Goal: Task Accomplishment & Management: Use online tool/utility

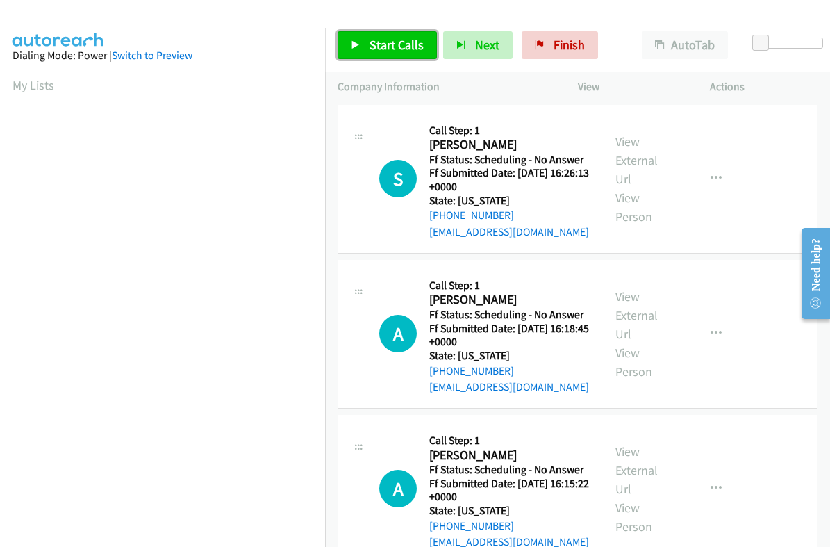
click at [391, 43] on span "Start Calls" at bounding box center [396, 45] width 54 height 16
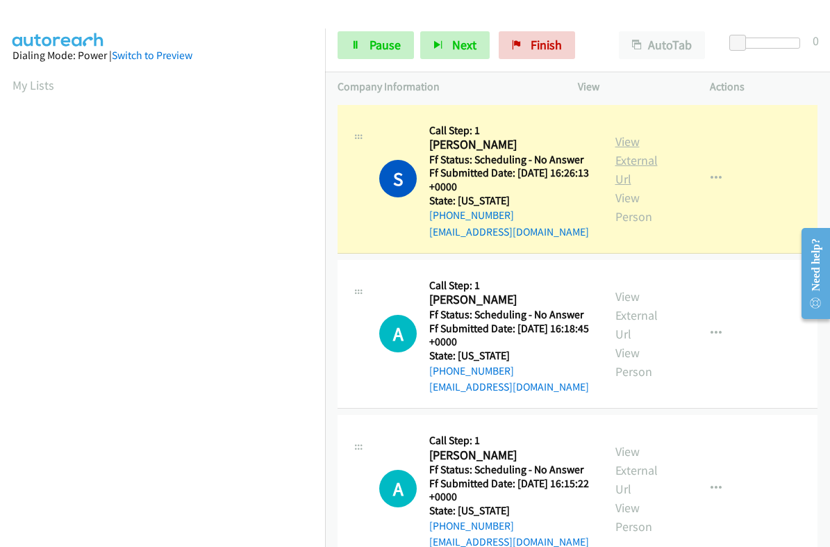
click at [619, 144] on link "View External Url" at bounding box center [636, 159] width 42 height 53
click at [372, 45] on span "Pause" at bounding box center [384, 45] width 31 height 16
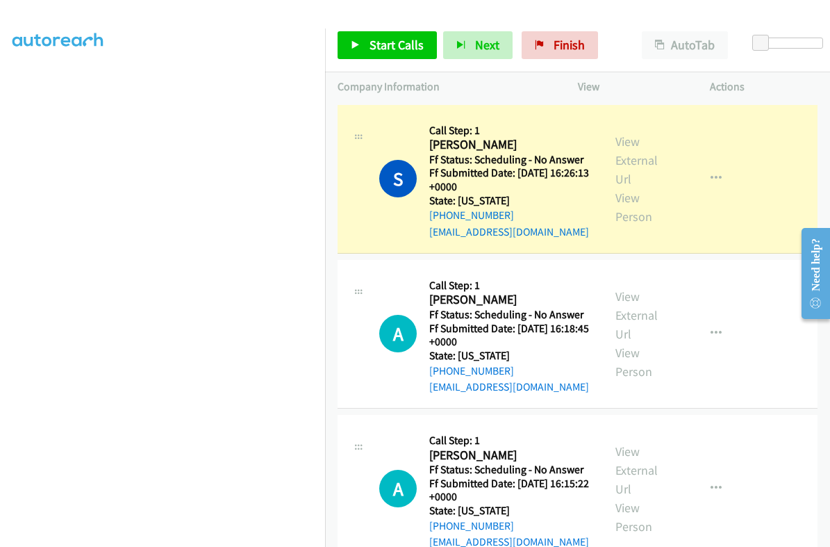
scroll to position [235, 0]
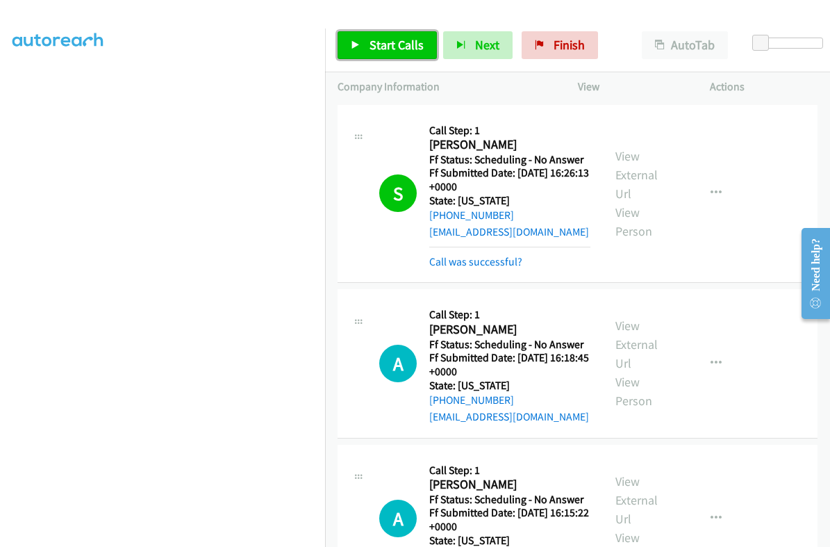
click at [378, 47] on span "Start Calls" at bounding box center [396, 45] width 54 height 16
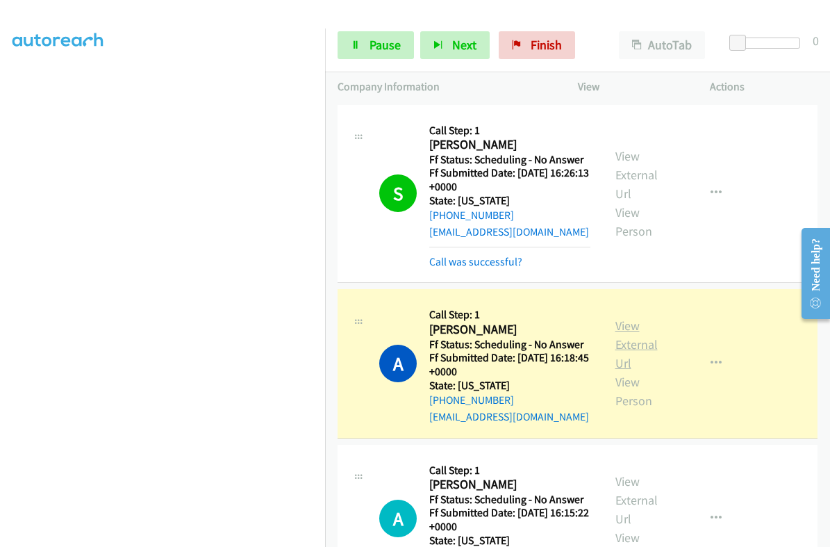
click at [623, 324] on link "View External Url" at bounding box center [636, 343] width 42 height 53
click at [374, 53] on link "Pause" at bounding box center [376, 45] width 76 height 28
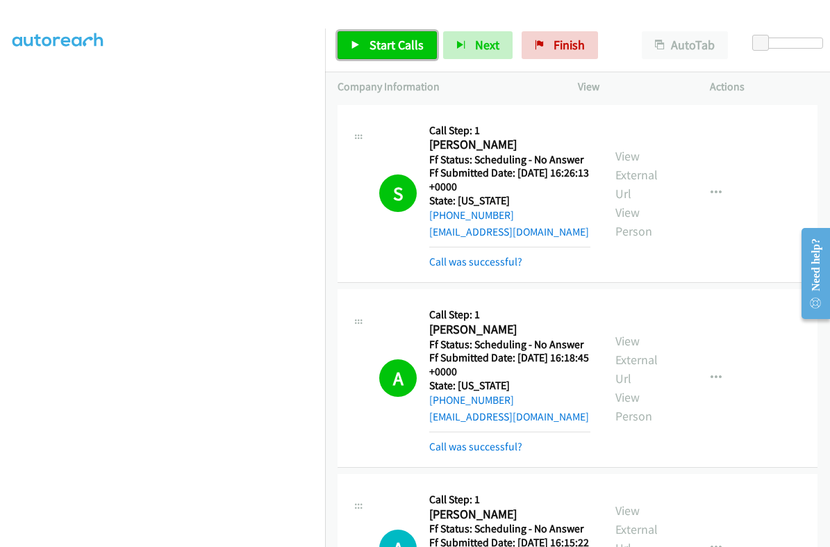
drag, startPoint x: 412, startPoint y: 42, endPoint x: 426, endPoint y: 61, distance: 23.8
click at [412, 42] on span "Start Calls" at bounding box center [396, 45] width 54 height 16
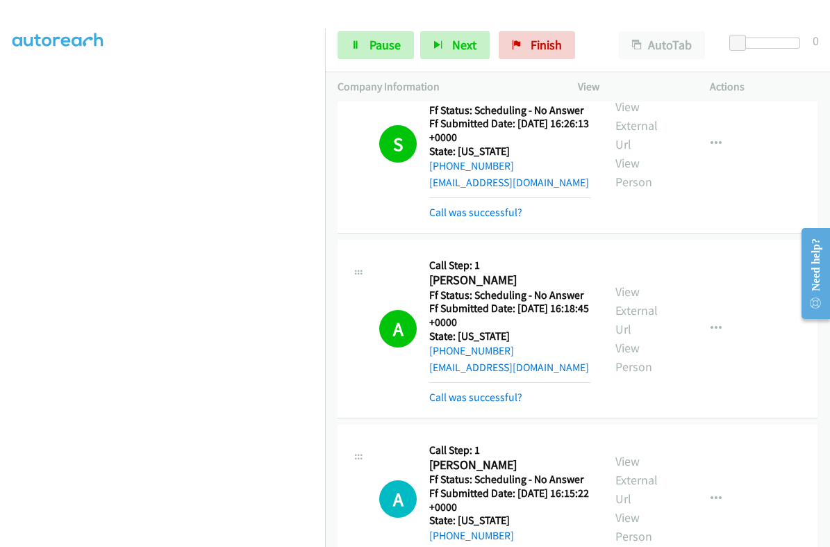
scroll to position [86, 0]
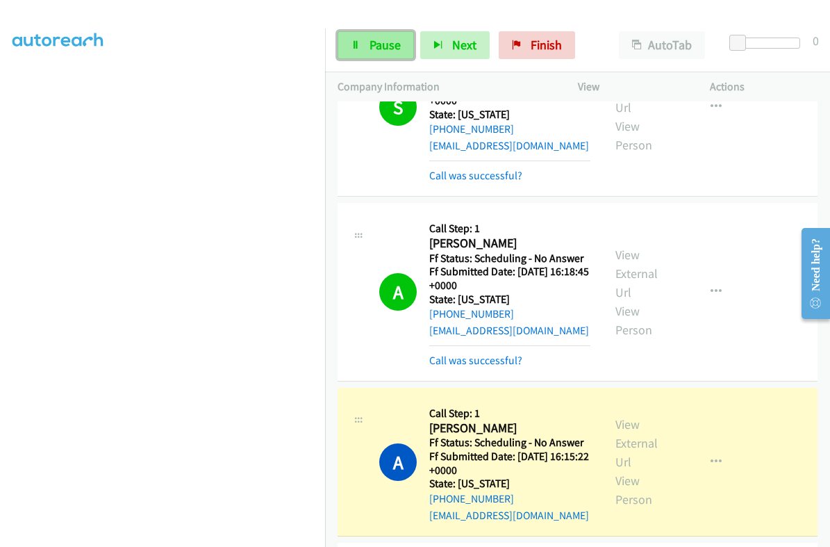
click at [387, 44] on span "Pause" at bounding box center [384, 45] width 31 height 16
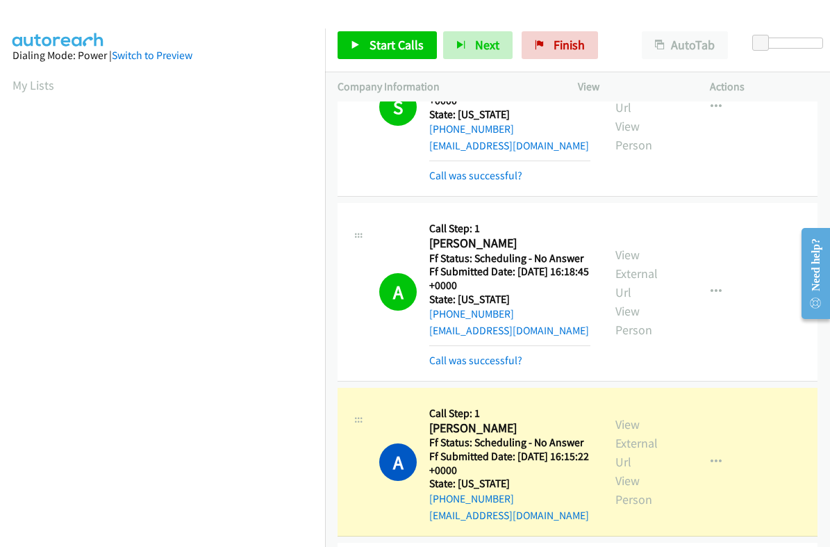
scroll to position [235, 0]
click at [630, 431] on div "View External Url View Person" at bounding box center [644, 462] width 58 height 94
click at [624, 440] on link "View External Url" at bounding box center [636, 442] width 42 height 53
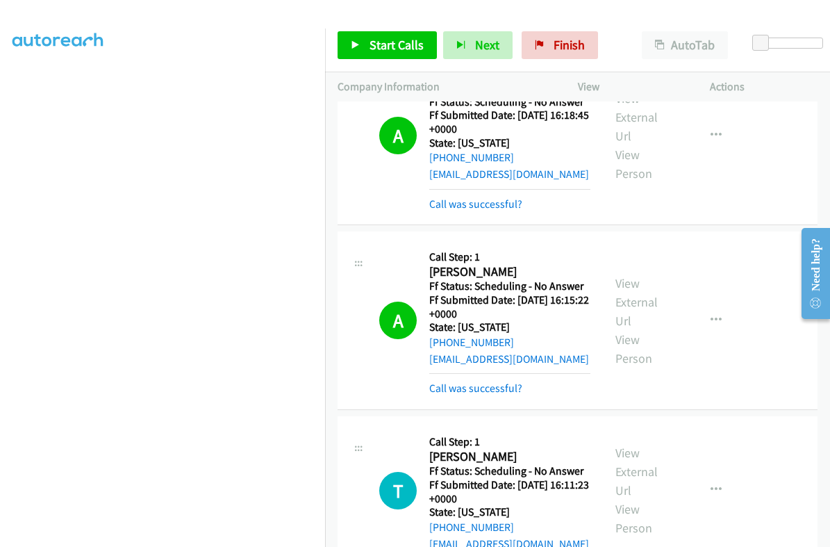
scroll to position [347, 0]
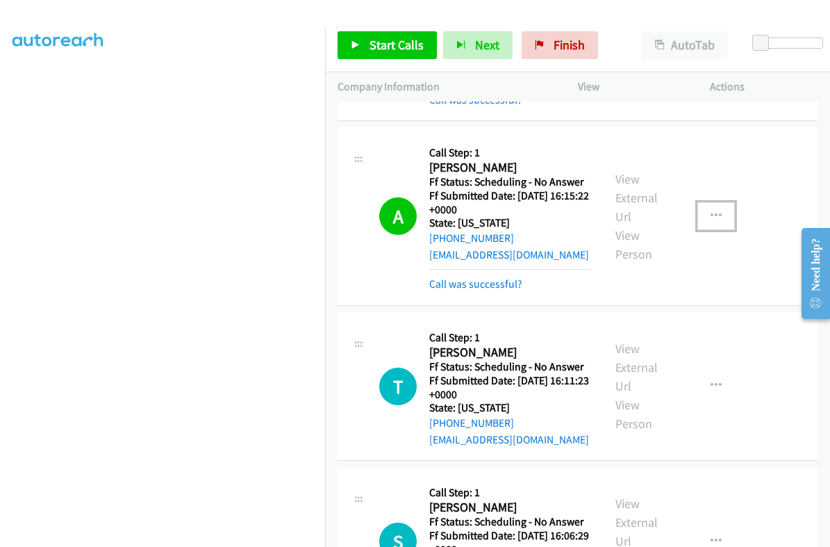
click at [710, 215] on icon "button" at bounding box center [715, 215] width 11 height 11
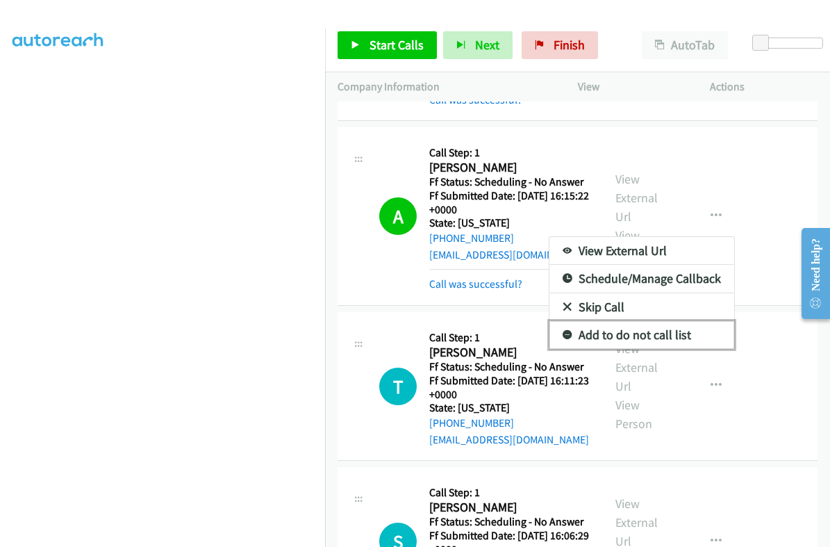
click at [632, 334] on link "Add to do not call list" at bounding box center [641, 335] width 185 height 28
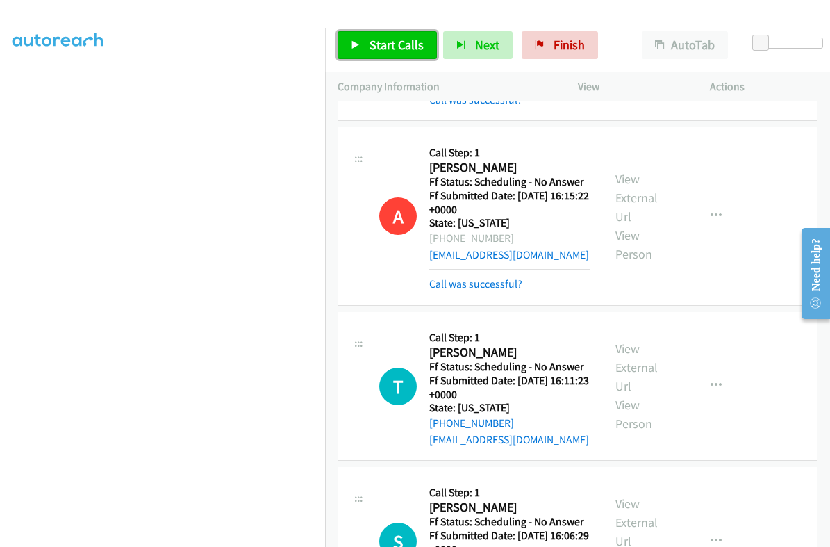
click at [399, 50] on span "Start Calls" at bounding box center [396, 45] width 54 height 16
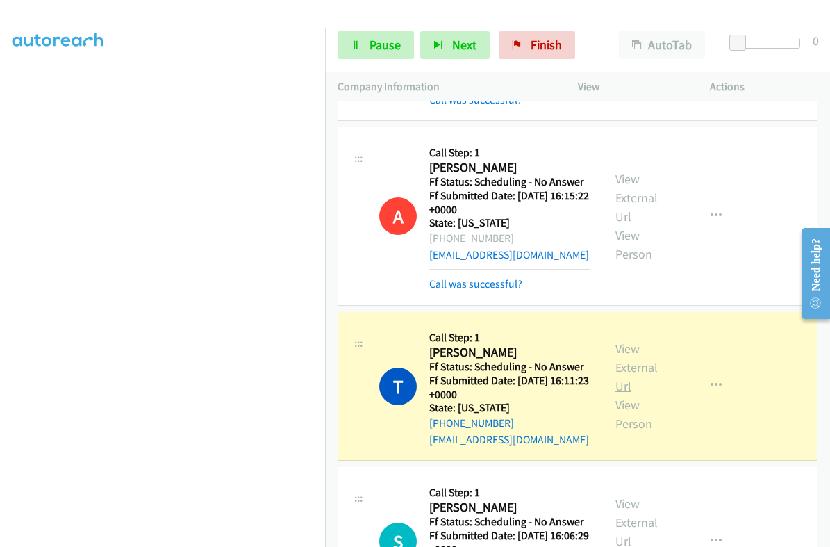
click at [623, 347] on link "View External Url" at bounding box center [636, 366] width 42 height 53
click at [393, 49] on span "Pause" at bounding box center [384, 45] width 31 height 16
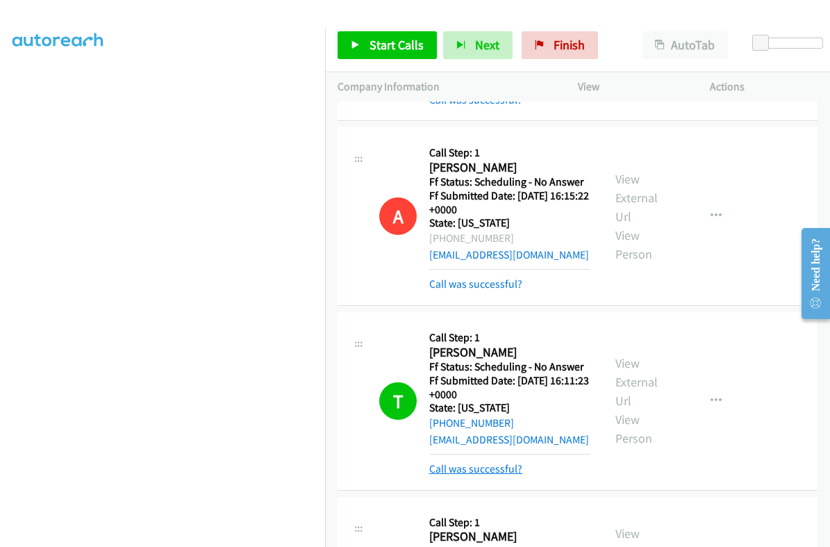
click at [499, 470] on link "Call was successful?" at bounding box center [475, 468] width 93 height 13
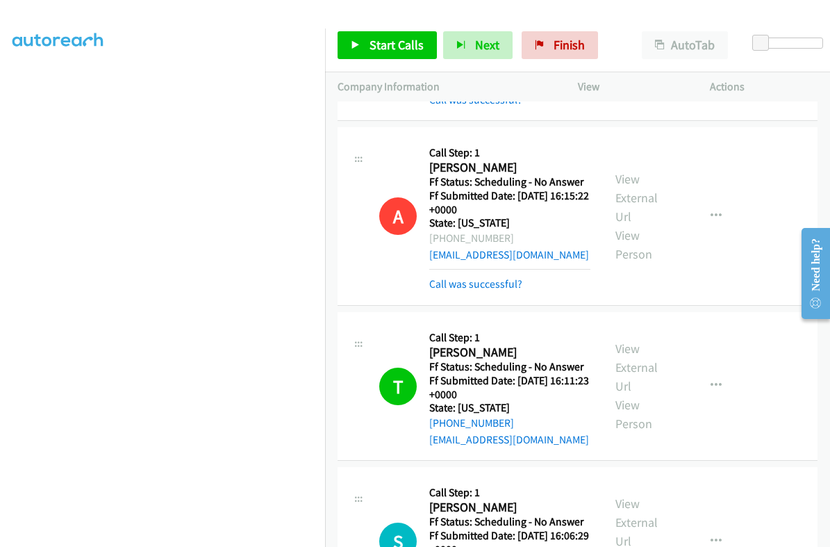
click at [829, 327] on html "Need help? Resource Center AutoReach Help Help Get the help you need from our k…" at bounding box center [810, 272] width 40 height 110
click at [394, 43] on span "Start Calls" at bounding box center [396, 45] width 54 height 16
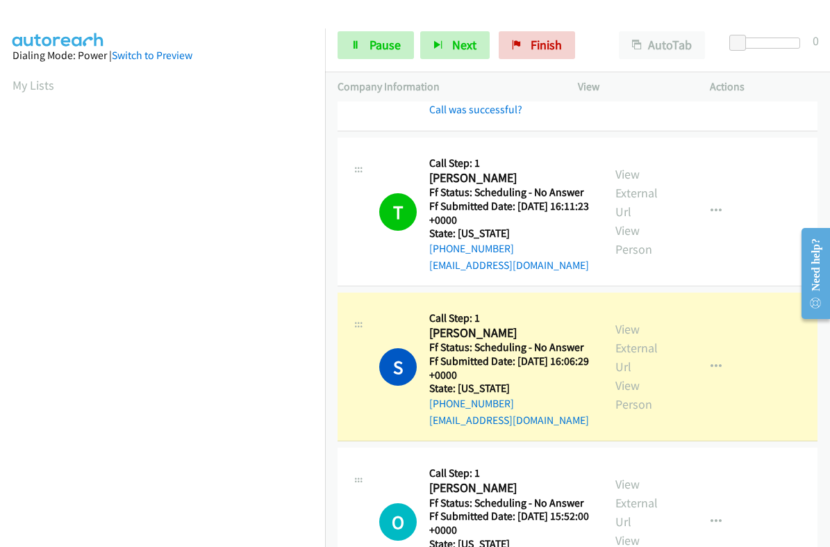
scroll to position [173, 0]
click at [621, 326] on link "View External Url" at bounding box center [636, 347] width 42 height 53
click at [364, 38] on link "Pause" at bounding box center [376, 45] width 76 height 28
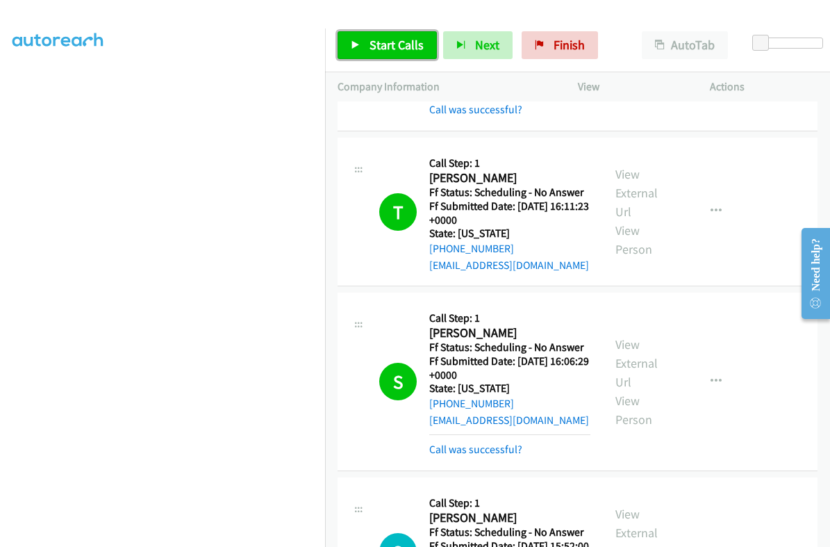
click at [406, 35] on link "Start Calls" at bounding box center [387, 45] width 99 height 28
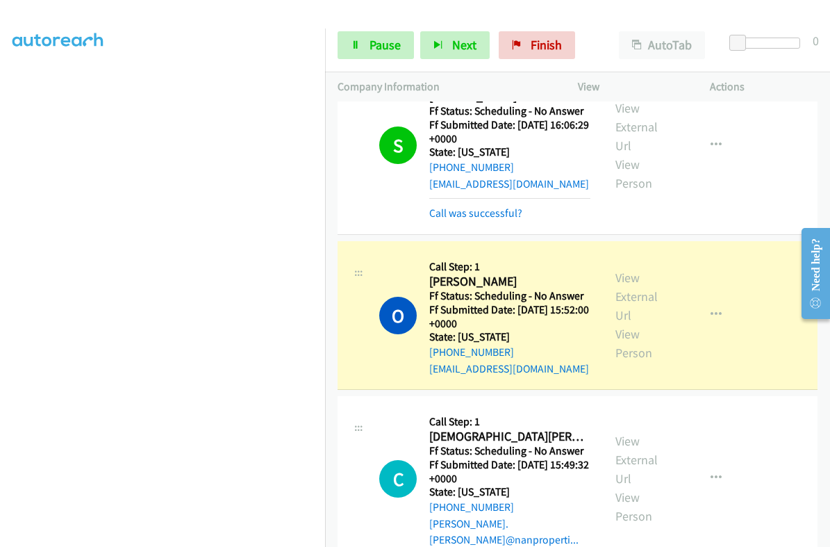
scroll to position [781, 0]
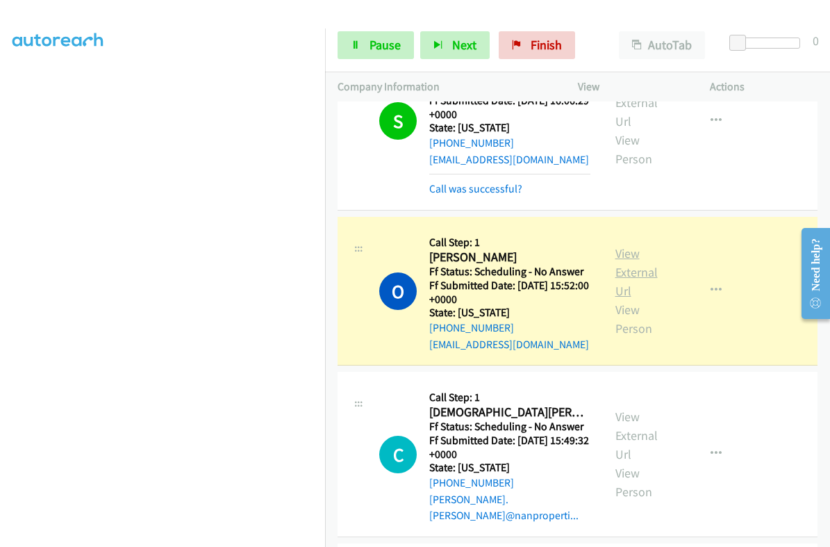
click at [628, 247] on link "View External Url" at bounding box center [636, 271] width 42 height 53
drag, startPoint x: 390, startPoint y: 41, endPoint x: 552, endPoint y: 97, distance: 171.7
click at [390, 41] on span "Pause" at bounding box center [384, 45] width 31 height 16
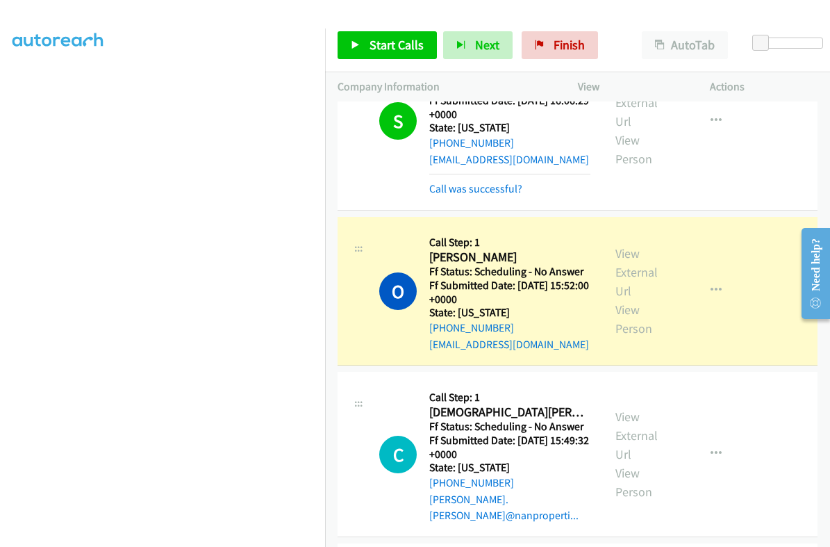
scroll to position [235, 0]
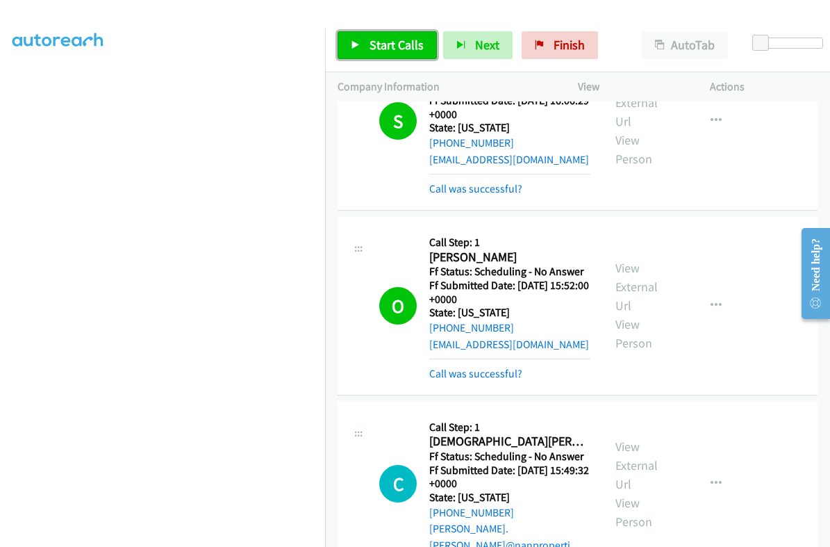
click at [392, 42] on span "Start Calls" at bounding box center [396, 45] width 54 height 16
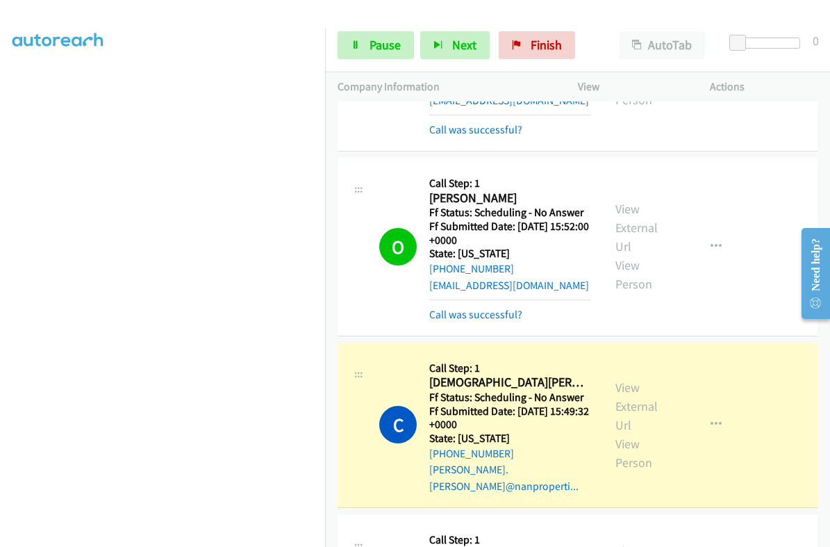
scroll to position [868, 0]
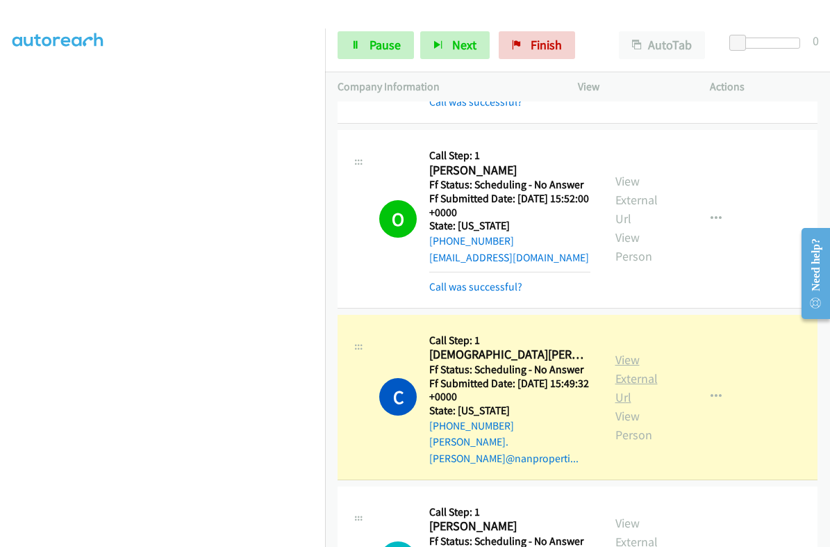
click at [622, 352] on link "View External Url" at bounding box center [636, 377] width 42 height 53
click at [372, 44] on span "Pause" at bounding box center [384, 45] width 31 height 16
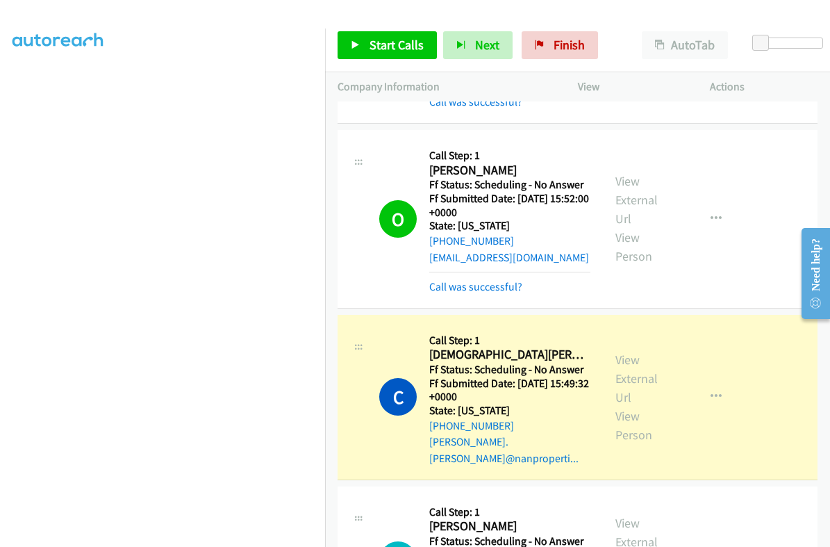
scroll to position [0, 0]
click at [546, 49] on link "Finish" at bounding box center [560, 45] width 76 height 28
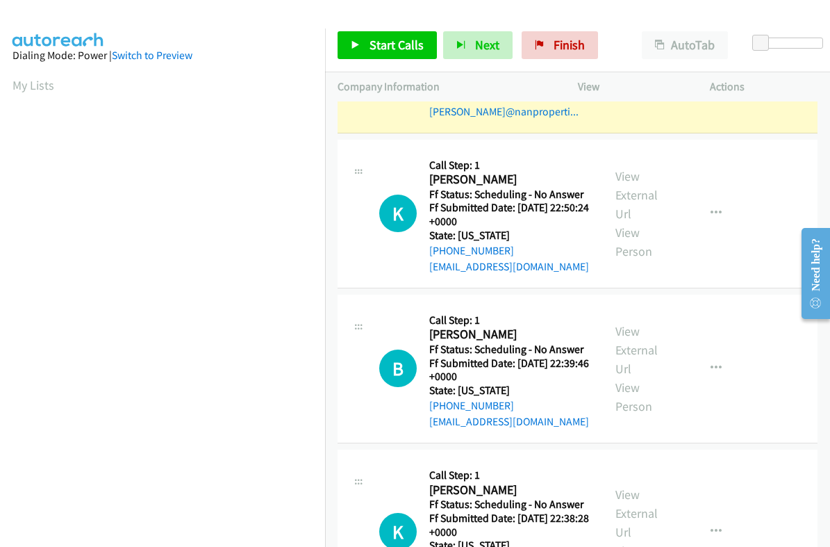
scroll to position [235, 0]
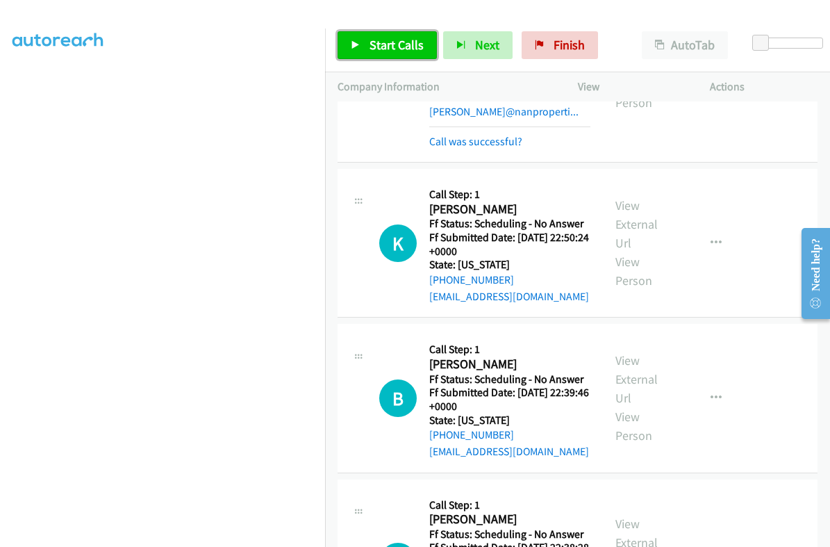
click at [378, 42] on span "Start Calls" at bounding box center [396, 45] width 54 height 16
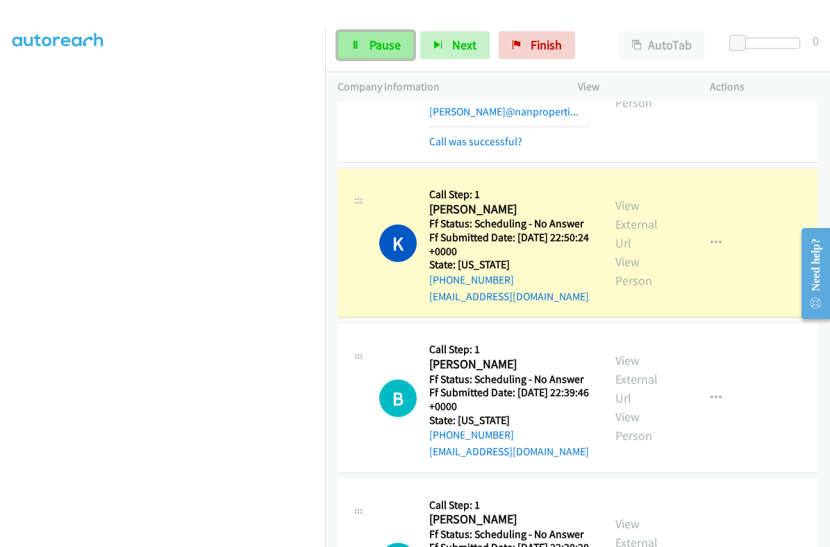
click at [392, 50] on span "Pause" at bounding box center [384, 45] width 31 height 16
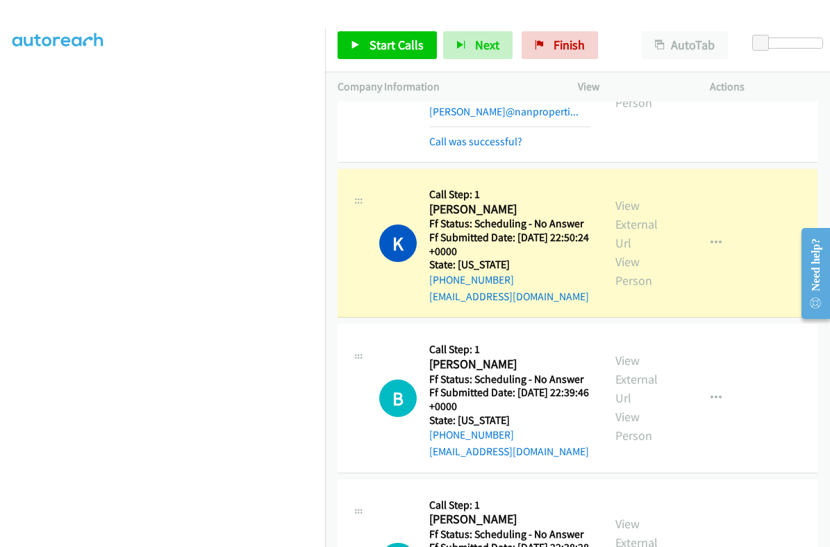
click at [625, 213] on link "View External Url" at bounding box center [636, 223] width 42 height 53
click at [556, 50] on span "Finish" at bounding box center [568, 45] width 31 height 16
click at [710, 238] on icon "button" at bounding box center [715, 243] width 11 height 11
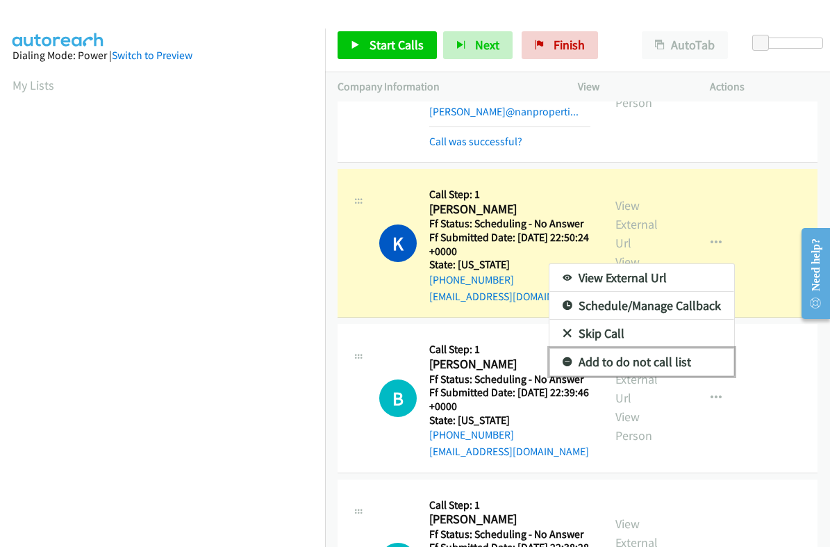
click at [621, 348] on link "Add to do not call list" at bounding box center [641, 362] width 185 height 28
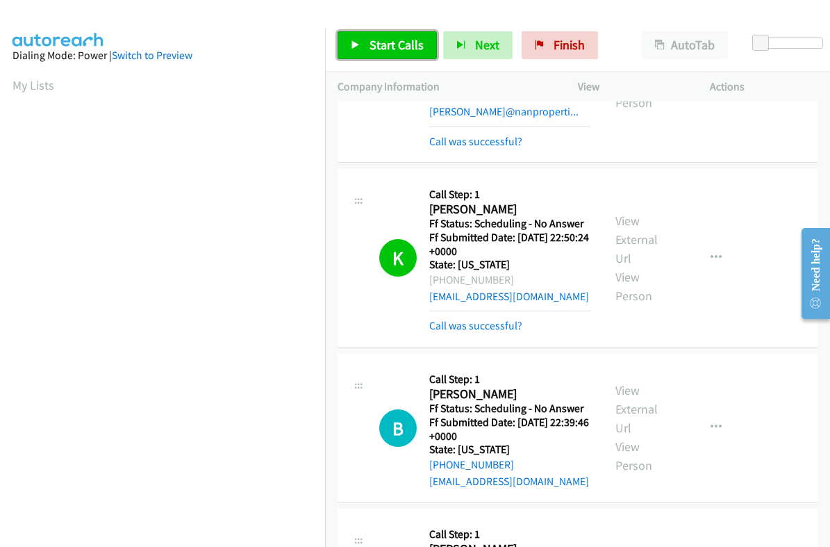
click at [389, 43] on span "Start Calls" at bounding box center [396, 45] width 54 height 16
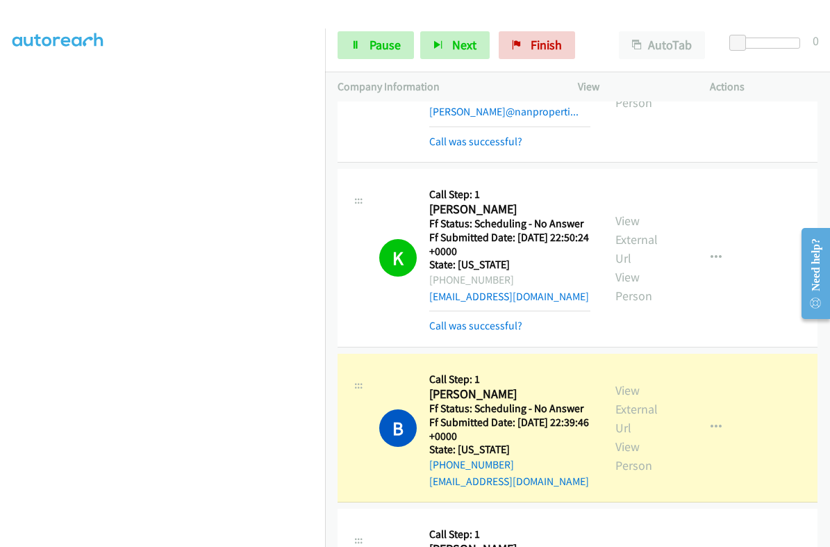
scroll to position [235, 0]
drag, startPoint x: 388, startPoint y: 38, endPoint x: 353, endPoint y: 123, distance: 92.5
click at [388, 38] on span "Pause" at bounding box center [384, 45] width 31 height 16
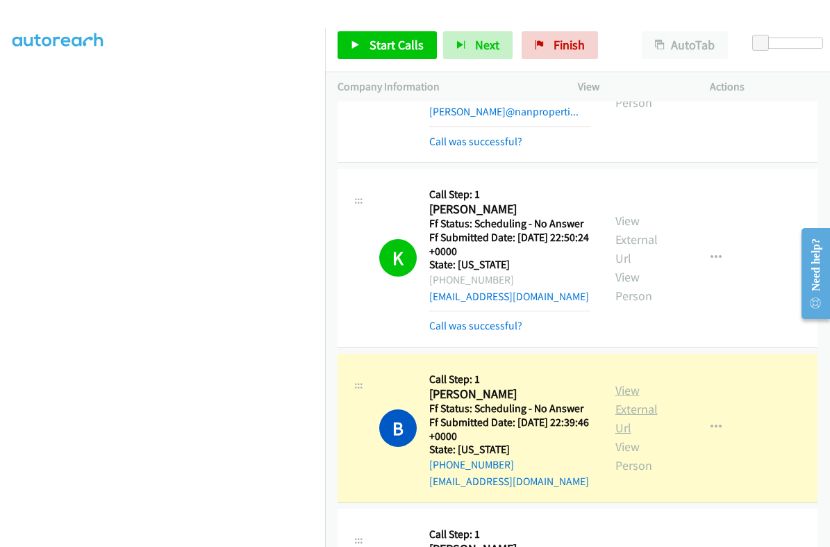
click at [622, 385] on link "View External Url" at bounding box center [636, 408] width 42 height 53
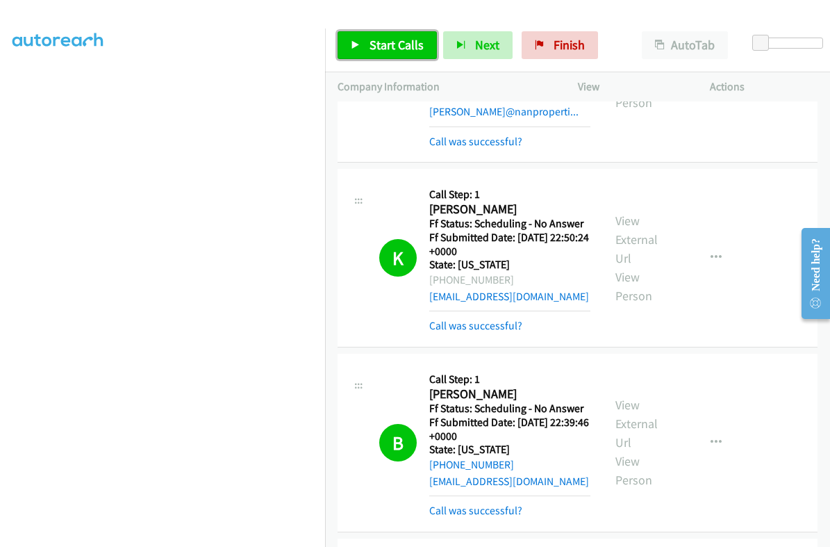
click at [389, 44] on span "Start Calls" at bounding box center [396, 45] width 54 height 16
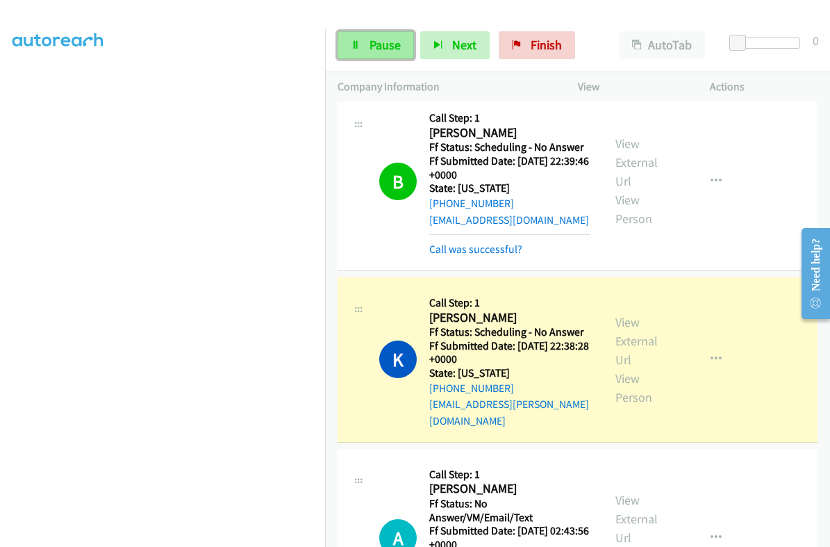
click at [370, 53] on link "Pause" at bounding box center [376, 45] width 76 height 28
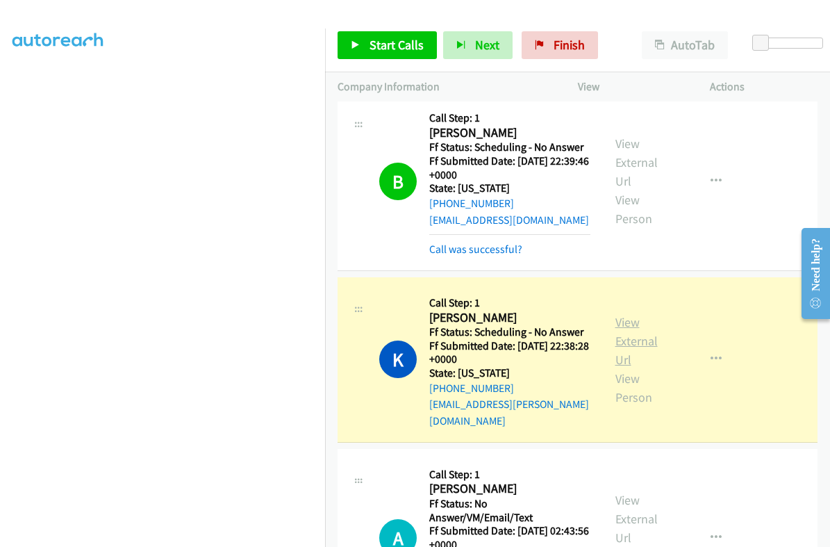
click at [622, 314] on link "View External Url" at bounding box center [636, 340] width 42 height 53
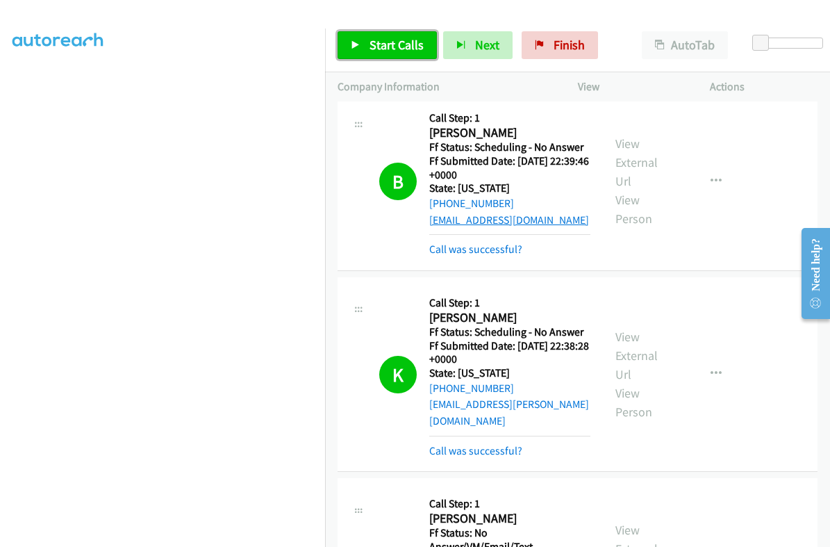
drag, startPoint x: 394, startPoint y: 47, endPoint x: 490, endPoint y: 208, distance: 187.5
click at [394, 47] on span "Start Calls" at bounding box center [396, 45] width 54 height 16
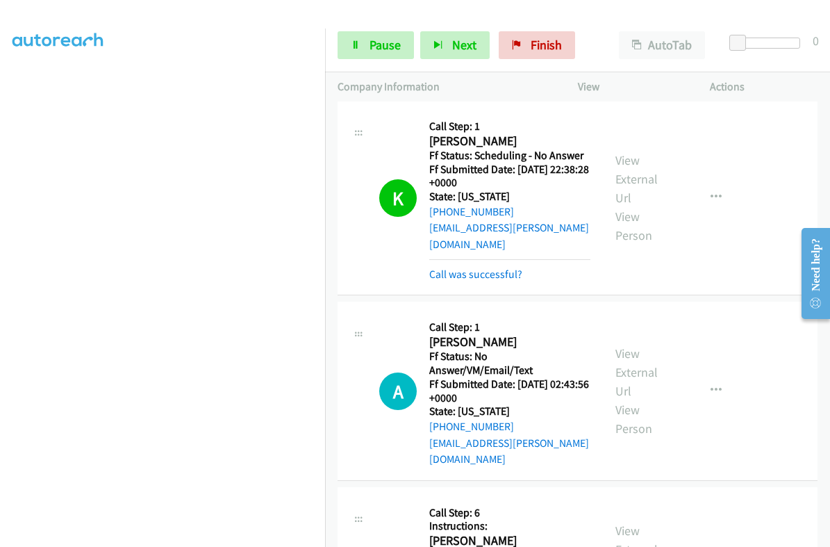
scroll to position [1736, 0]
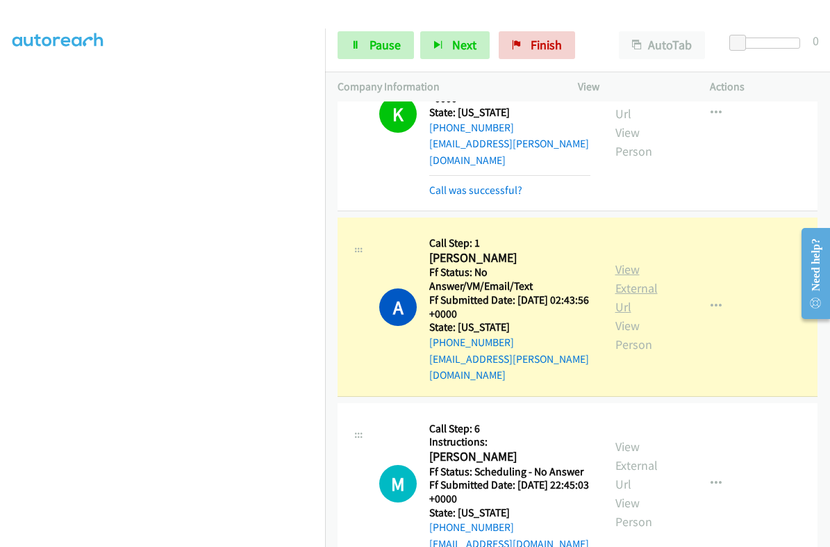
click at [639, 261] on link "View External Url" at bounding box center [636, 287] width 42 height 53
click at [377, 42] on span "Pause" at bounding box center [384, 45] width 31 height 16
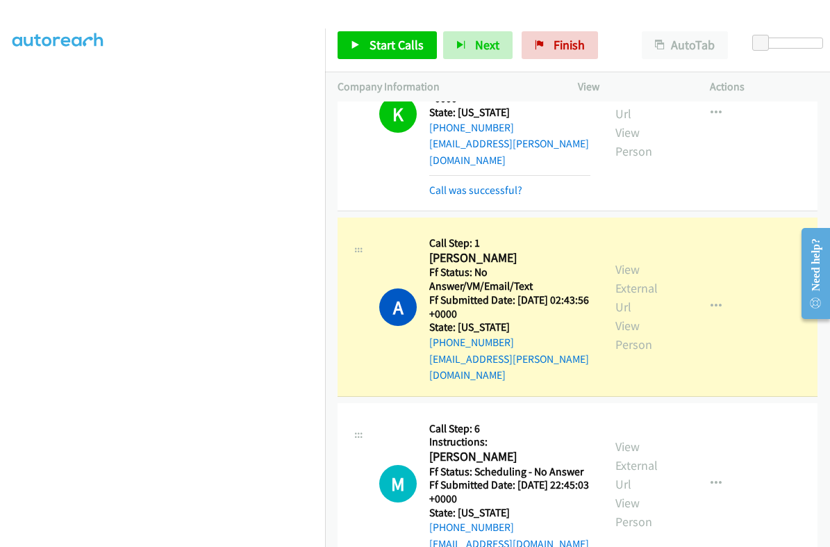
scroll to position [235, 0]
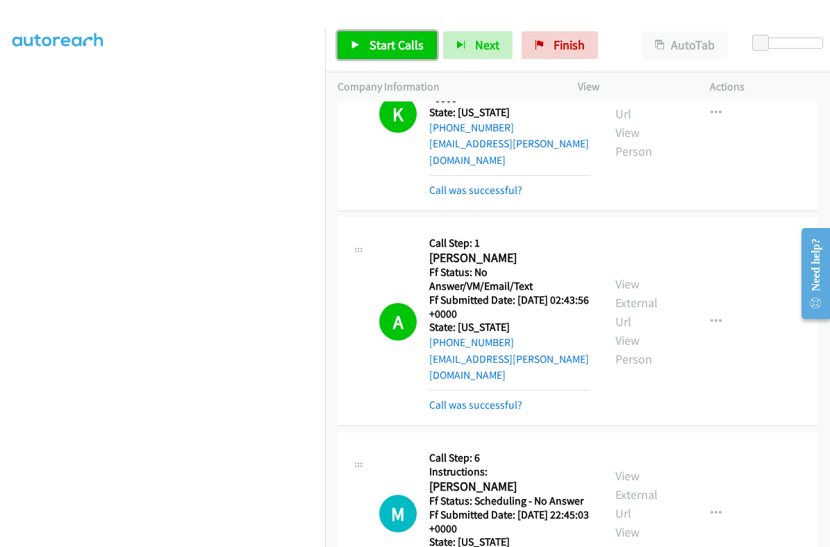
click at [412, 42] on span "Start Calls" at bounding box center [396, 45] width 54 height 16
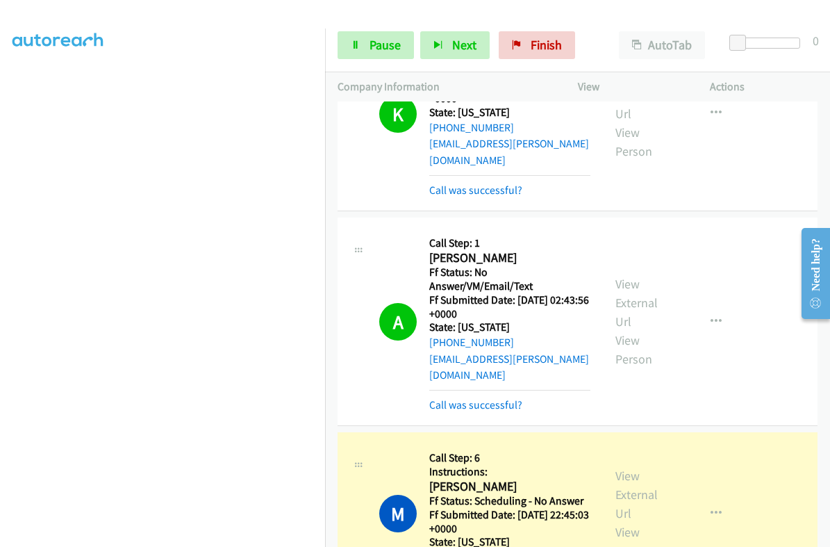
scroll to position [1823, 0]
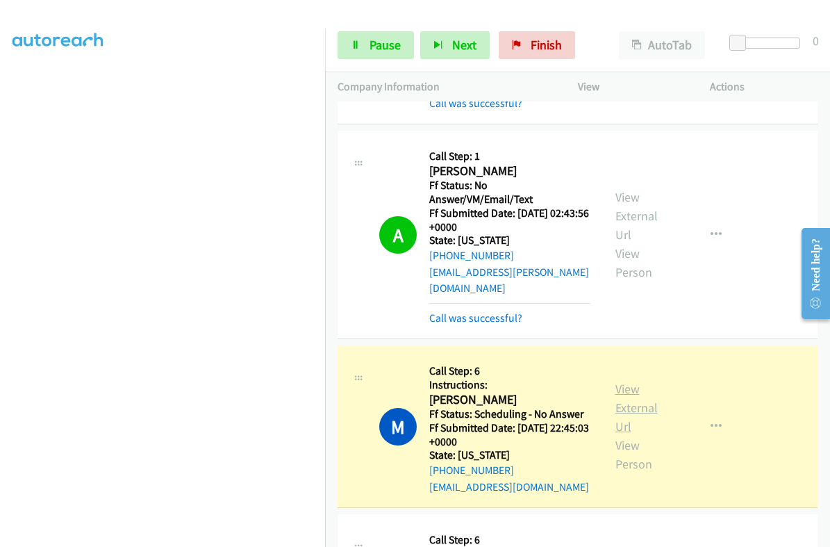
click at [627, 381] on link "View External Url" at bounding box center [636, 407] width 42 height 53
click at [365, 53] on link "Pause" at bounding box center [376, 45] width 76 height 28
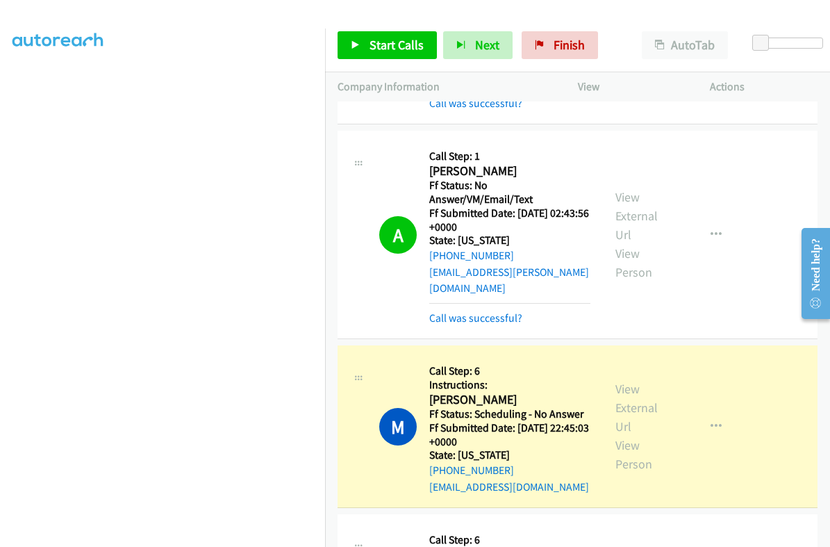
scroll to position [235, 0]
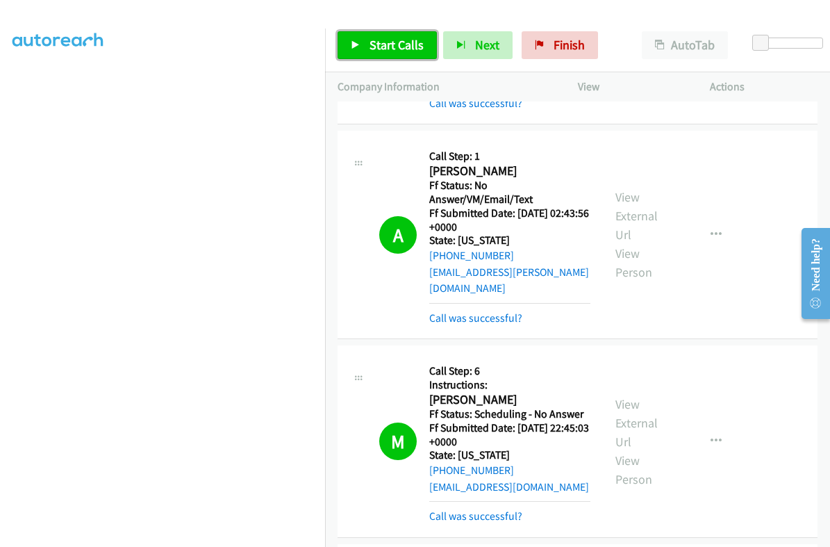
click at [372, 53] on link "Start Calls" at bounding box center [387, 45] width 99 height 28
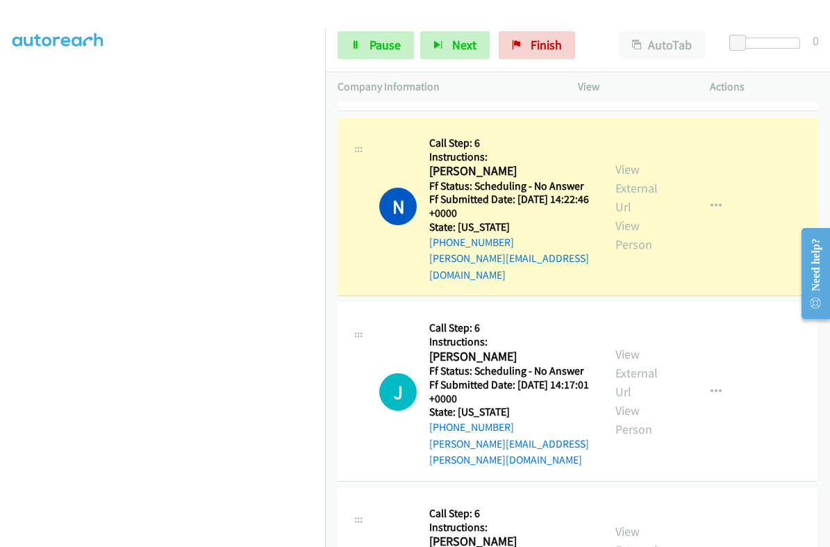
scroll to position [2170, 0]
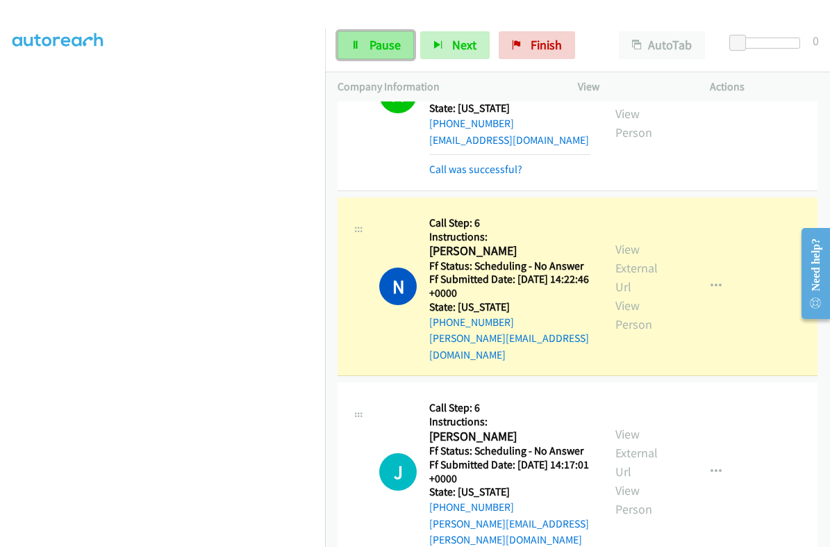
click at [388, 42] on span "Pause" at bounding box center [384, 45] width 31 height 16
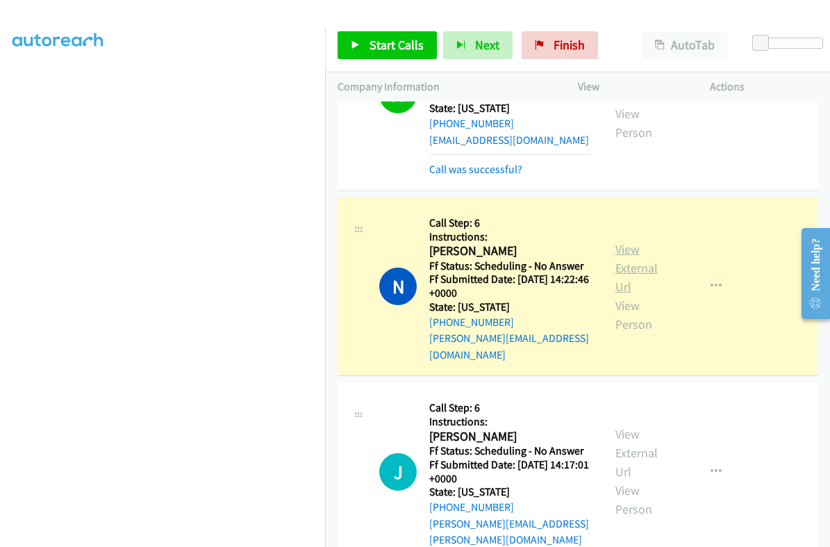
click at [621, 241] on link "View External Url" at bounding box center [636, 267] width 42 height 53
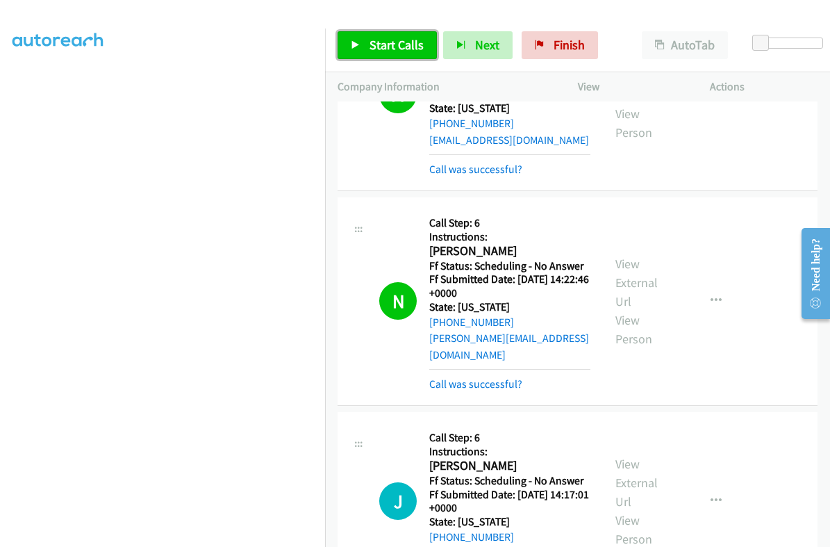
click at [381, 46] on span "Start Calls" at bounding box center [396, 45] width 54 height 16
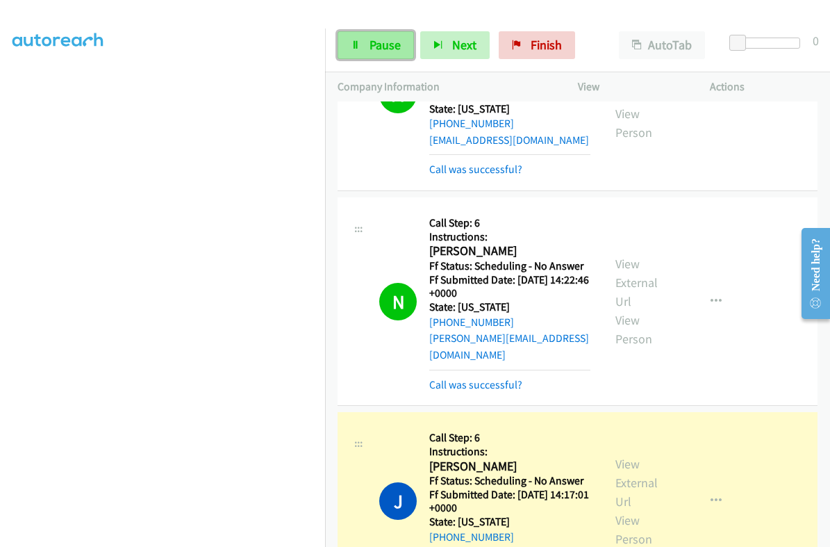
click at [385, 38] on span "Pause" at bounding box center [384, 45] width 31 height 16
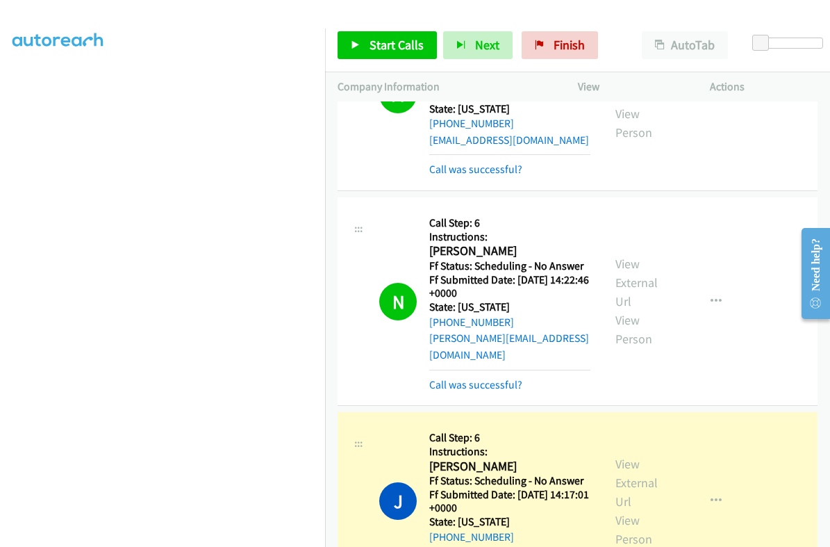
scroll to position [235, 0]
click at [628, 454] on div "View External Url View Person" at bounding box center [644, 501] width 58 height 94
click at [617, 456] on link "View External Url" at bounding box center [636, 482] width 42 height 53
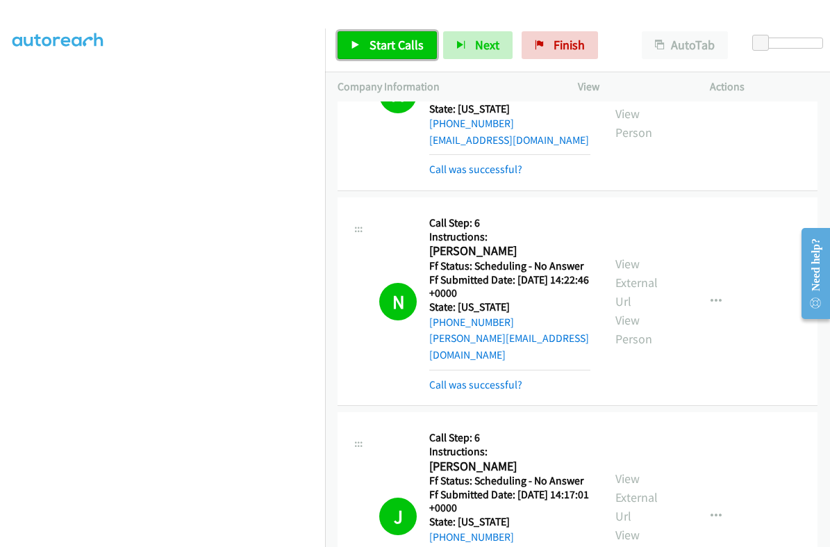
click at [375, 38] on span "Start Calls" at bounding box center [396, 45] width 54 height 16
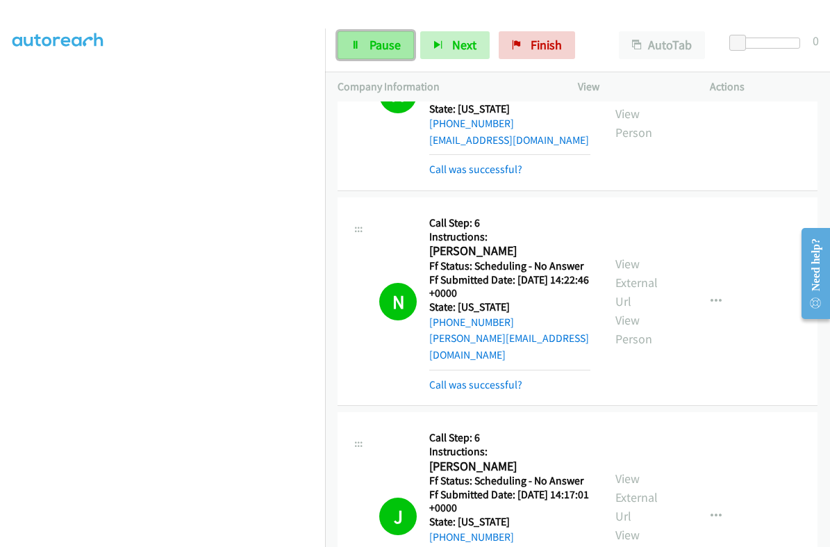
click at [381, 44] on span "Pause" at bounding box center [384, 45] width 31 height 16
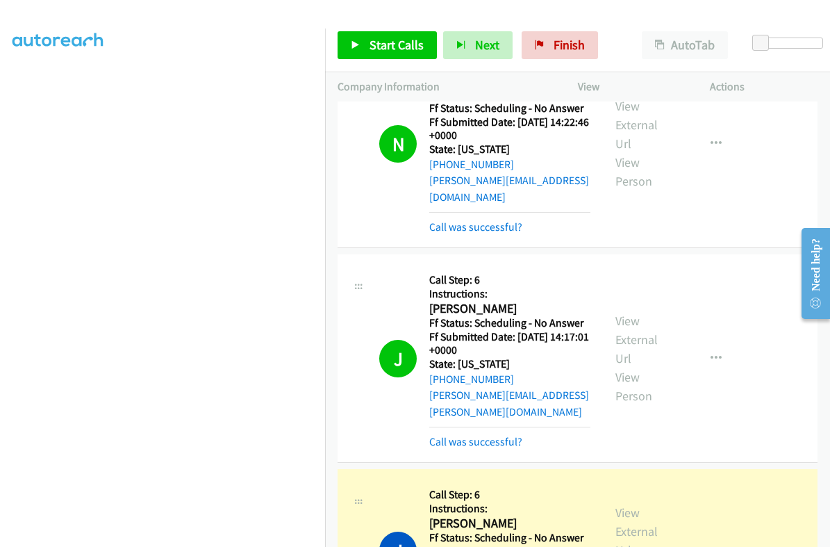
scroll to position [2517, 0]
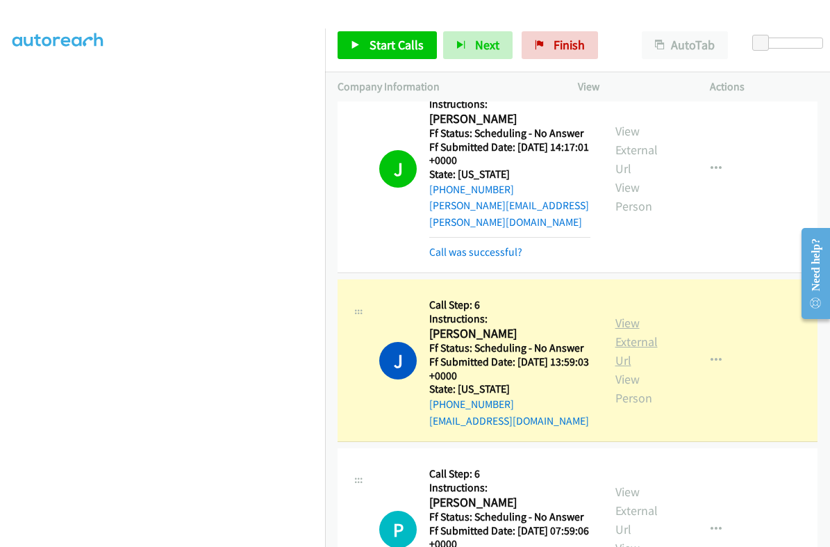
click at [617, 315] on link "View External Url" at bounding box center [636, 341] width 42 height 53
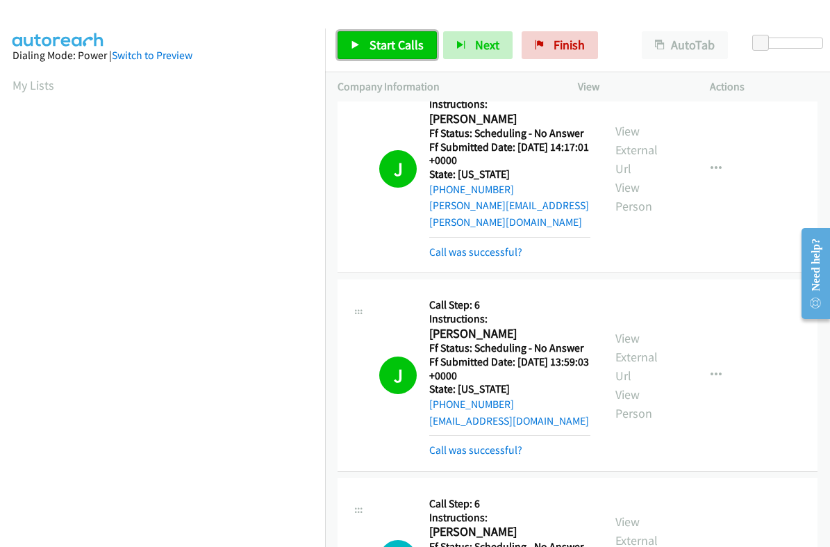
click at [388, 43] on span "Start Calls" at bounding box center [396, 45] width 54 height 16
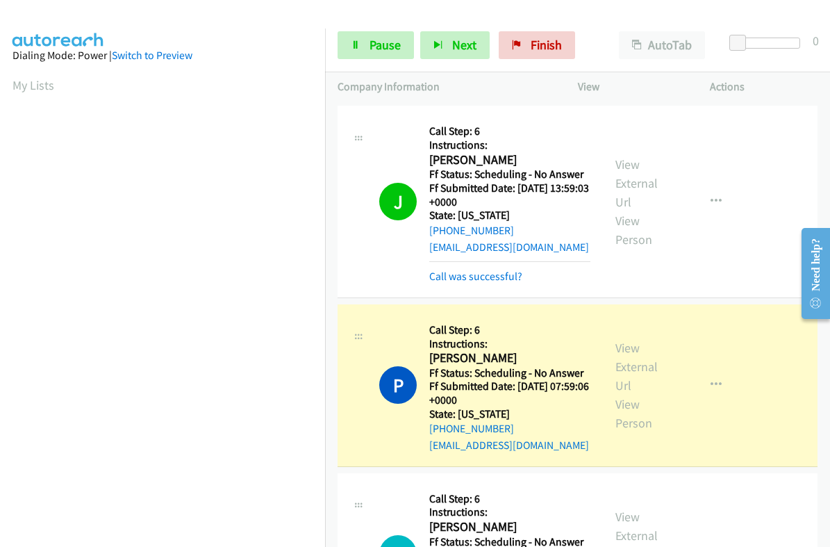
scroll to position [173, 0]
drag, startPoint x: 401, startPoint y: 55, endPoint x: 369, endPoint y: 125, distance: 77.4
click at [401, 55] on link "Pause" at bounding box center [376, 45] width 76 height 28
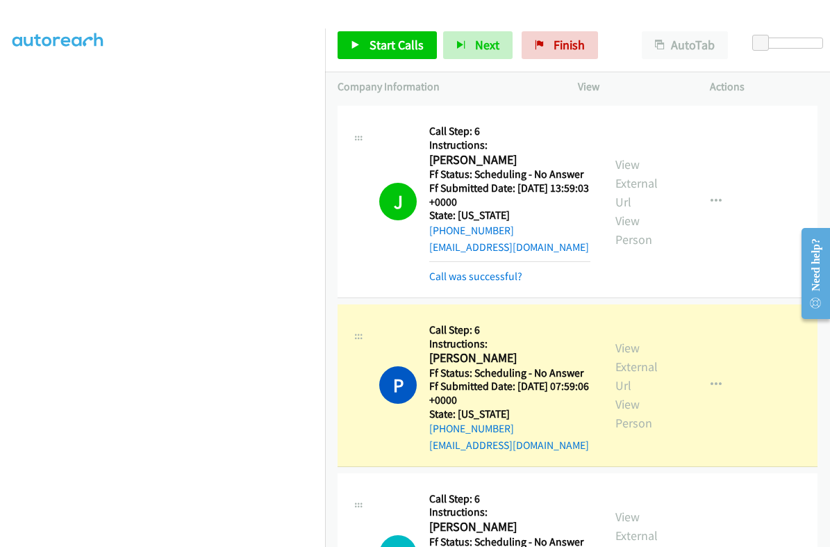
scroll to position [235, 0]
click at [615, 340] on link "View External Url" at bounding box center [636, 366] width 42 height 53
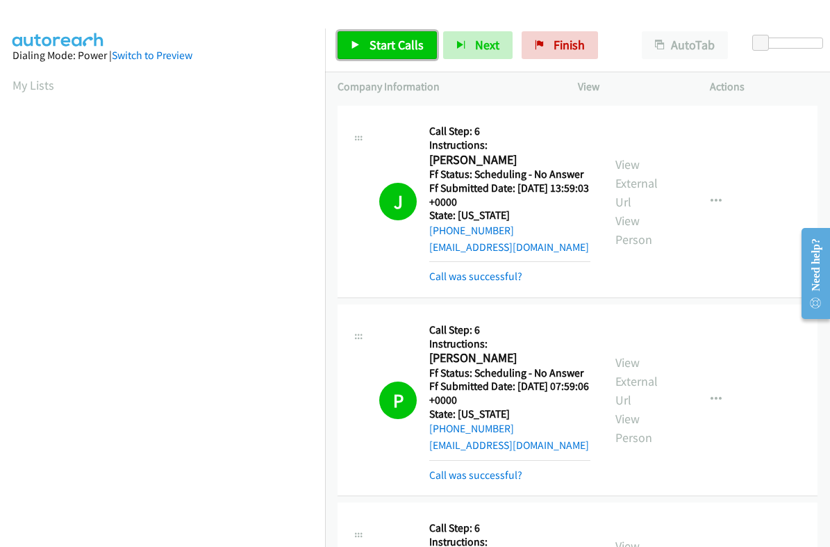
click at [380, 40] on span "Start Calls" at bounding box center [396, 45] width 54 height 16
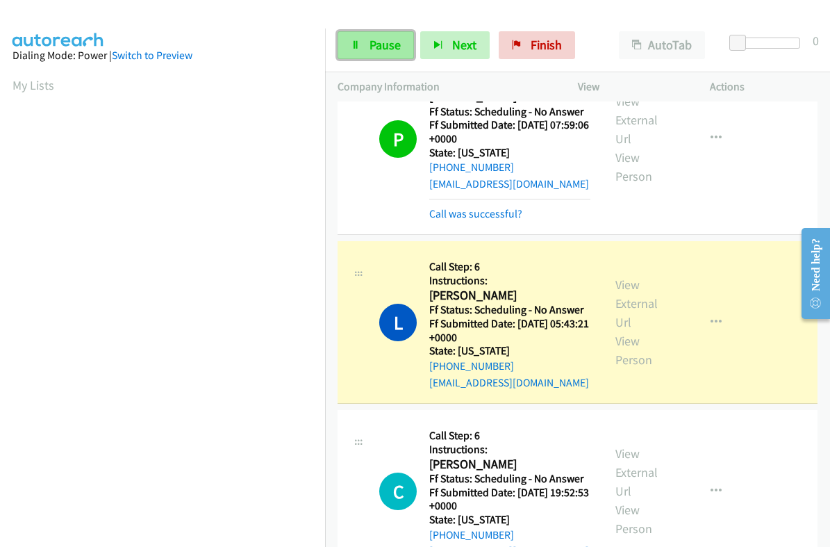
click at [392, 45] on span "Pause" at bounding box center [384, 45] width 31 height 16
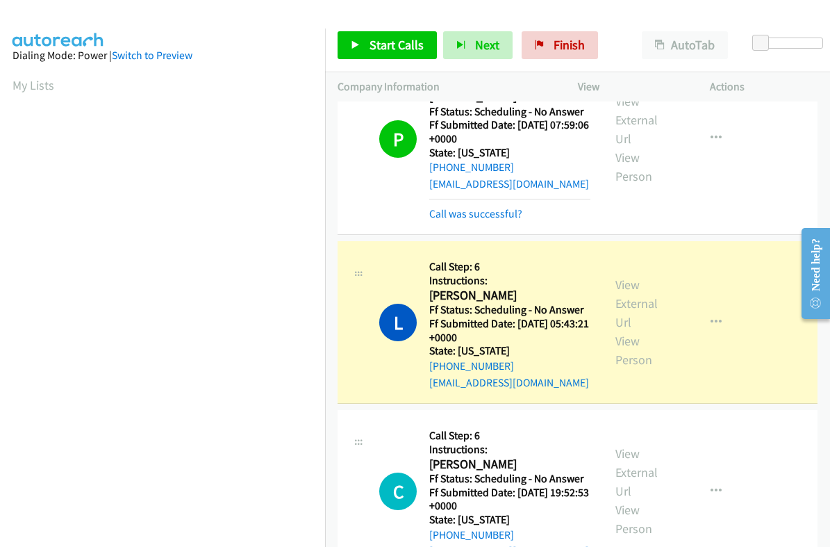
scroll to position [173, 0]
click at [708, 308] on button "button" at bounding box center [716, 322] width 38 height 28
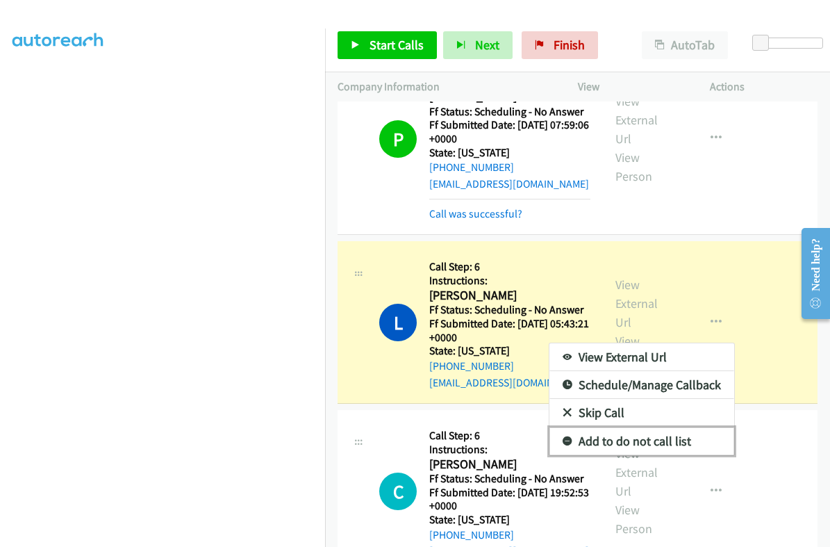
click at [647, 427] on link "Add to do not call list" at bounding box center [641, 441] width 185 height 28
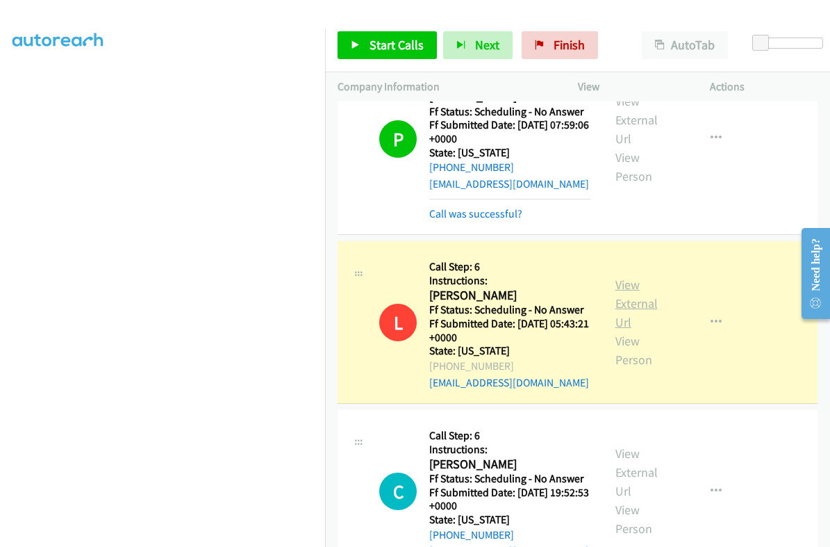
click at [621, 276] on link "View External Url" at bounding box center [636, 302] width 42 height 53
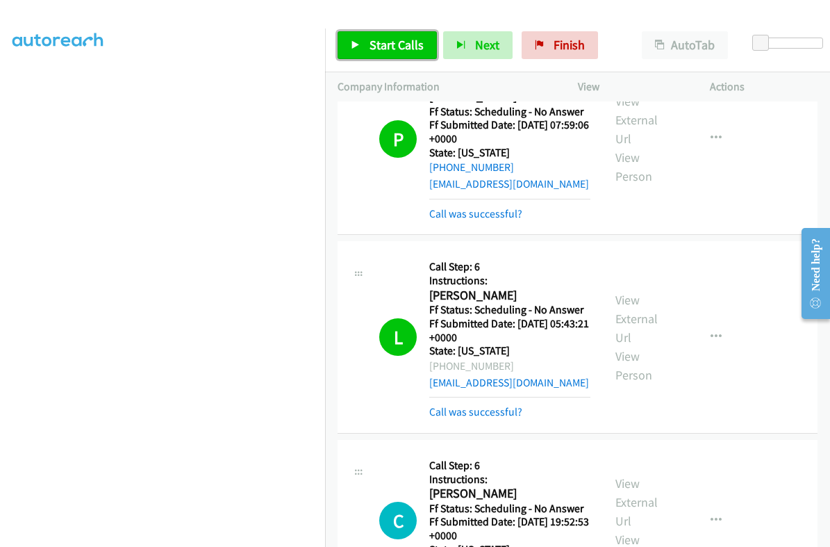
click at [380, 45] on span "Start Calls" at bounding box center [396, 45] width 54 height 16
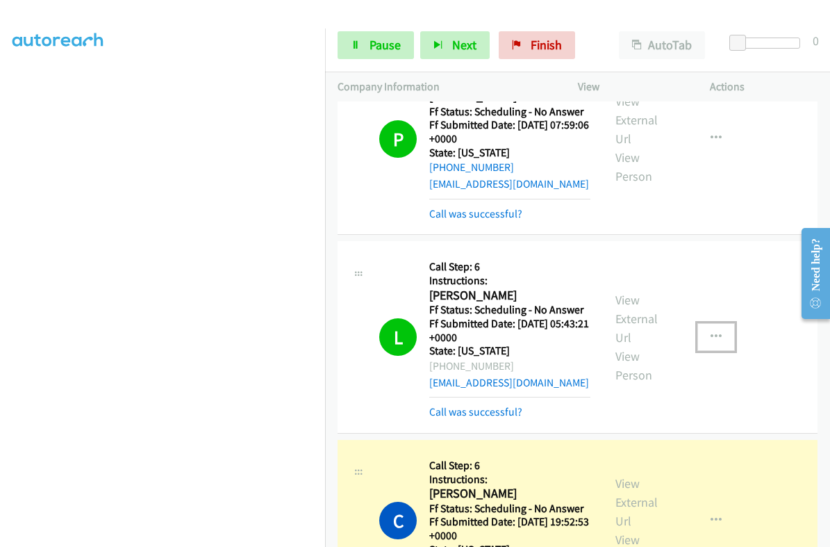
click at [700, 323] on button "button" at bounding box center [716, 337] width 38 height 28
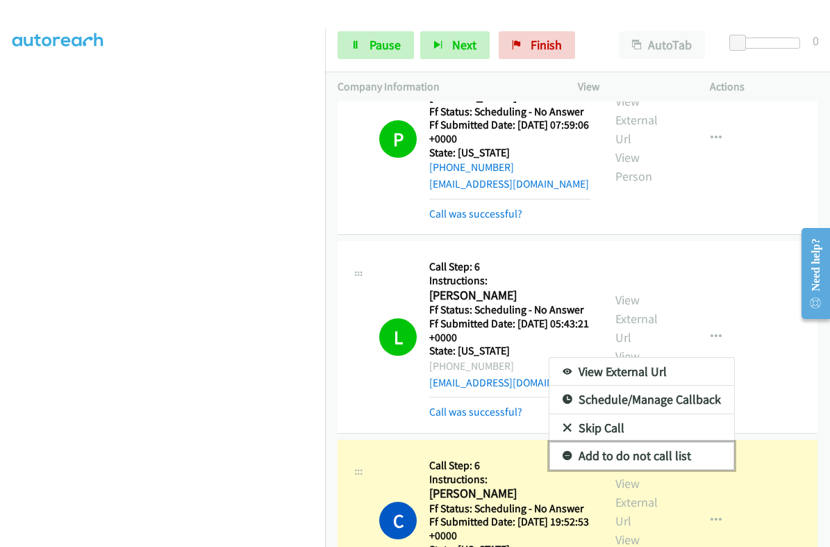
click at [624, 442] on link "Add to do not call list" at bounding box center [641, 456] width 185 height 28
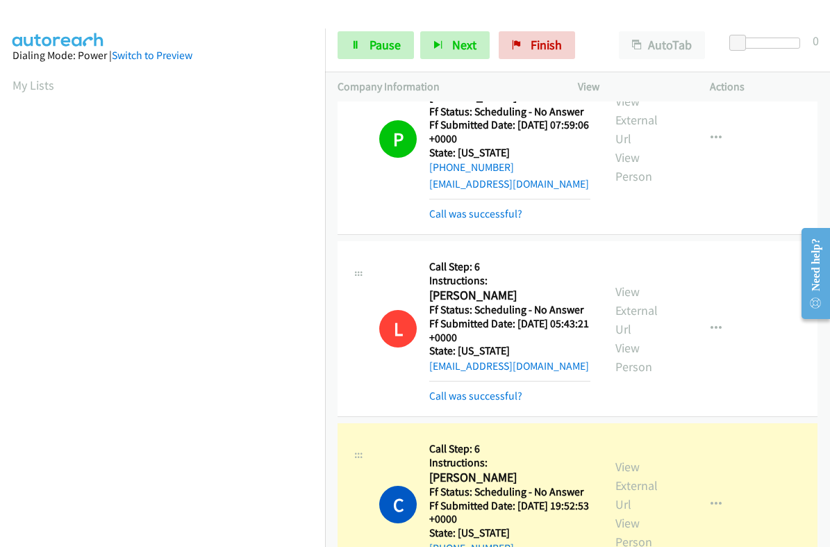
scroll to position [235, 0]
click at [389, 50] on span "Pause" at bounding box center [384, 45] width 31 height 16
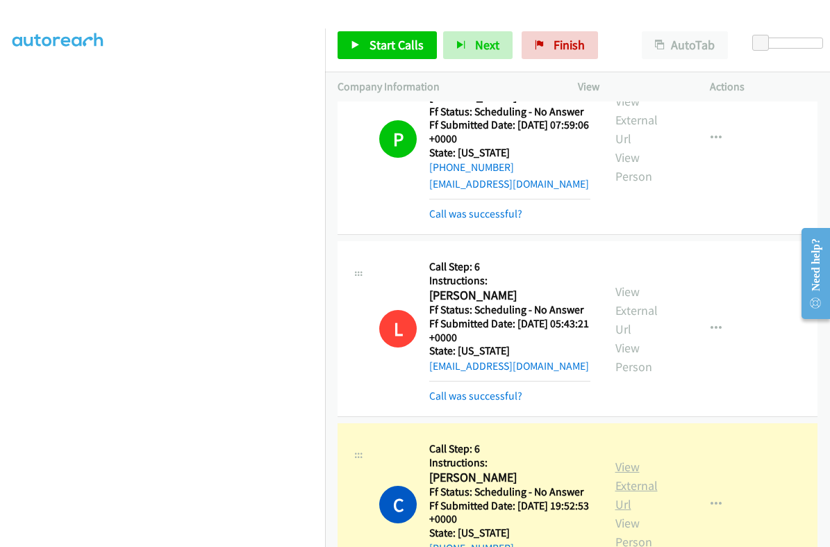
click at [631, 458] on link "View External Url" at bounding box center [636, 484] width 42 height 53
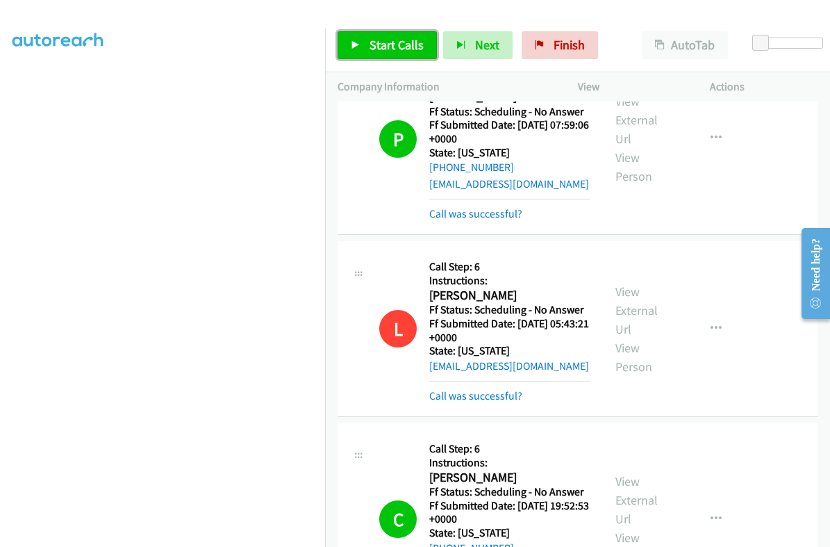
click at [349, 49] on link "Start Calls" at bounding box center [387, 45] width 99 height 28
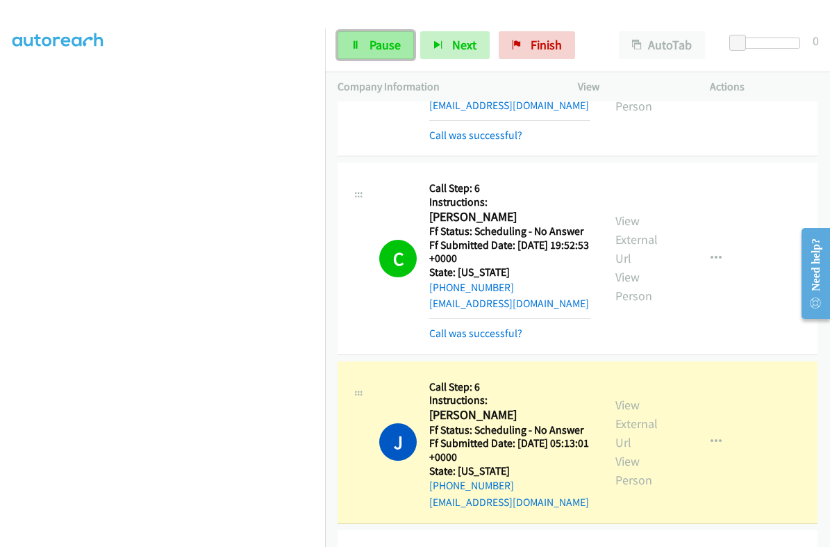
click at [376, 40] on span "Pause" at bounding box center [384, 45] width 31 height 16
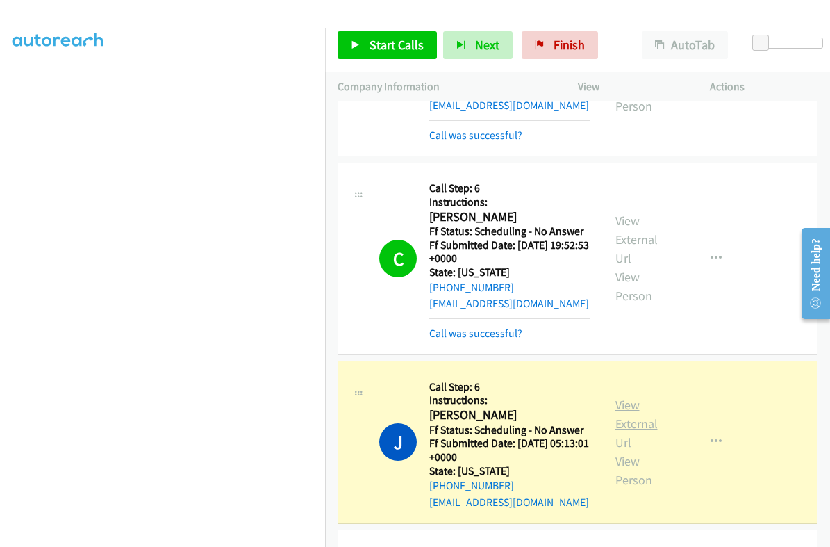
click at [616, 397] on link "View External Url" at bounding box center [636, 423] width 42 height 53
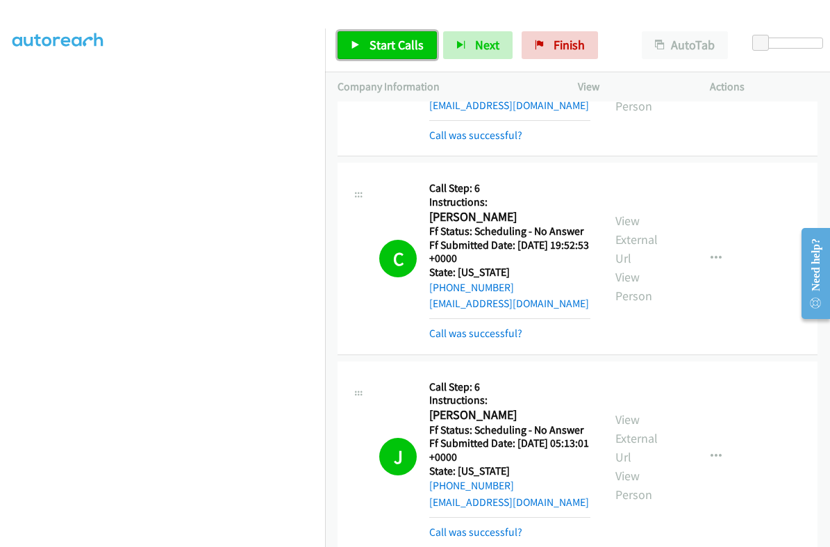
click at [403, 42] on span "Start Calls" at bounding box center [396, 45] width 54 height 16
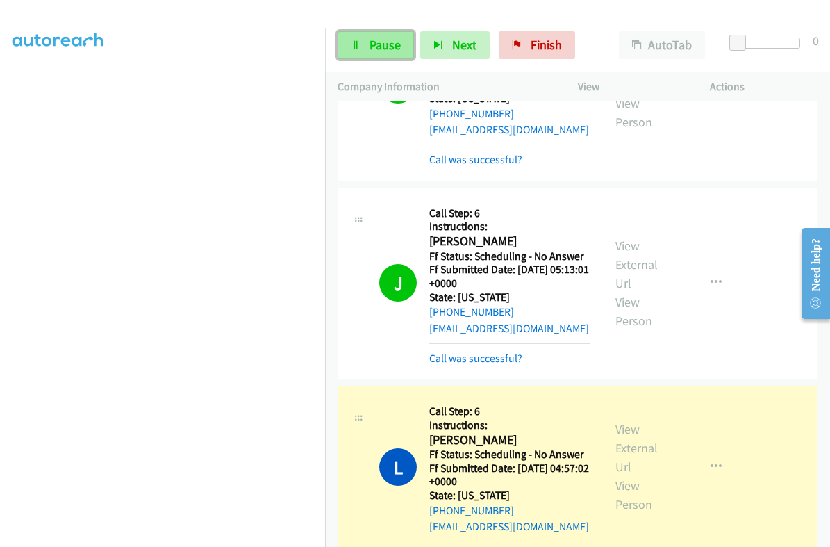
click at [363, 39] on link "Pause" at bounding box center [376, 45] width 76 height 28
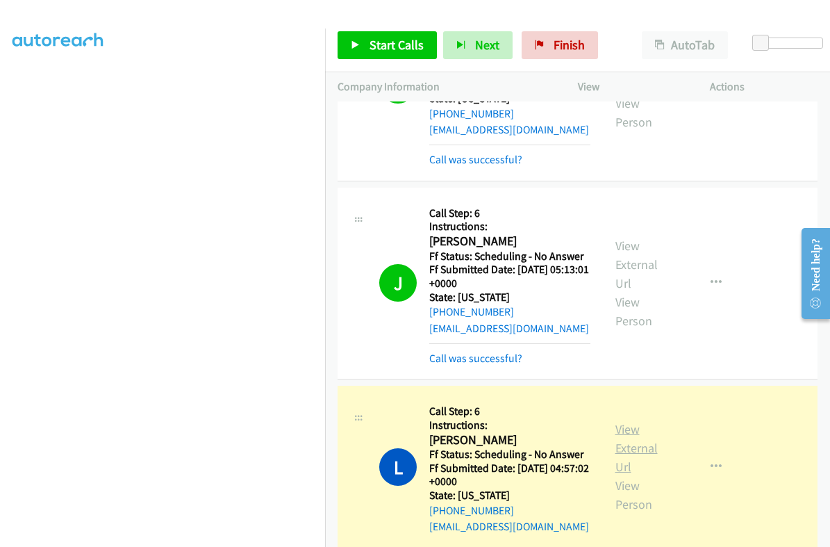
click at [626, 421] on link "View External Url" at bounding box center [636, 447] width 42 height 53
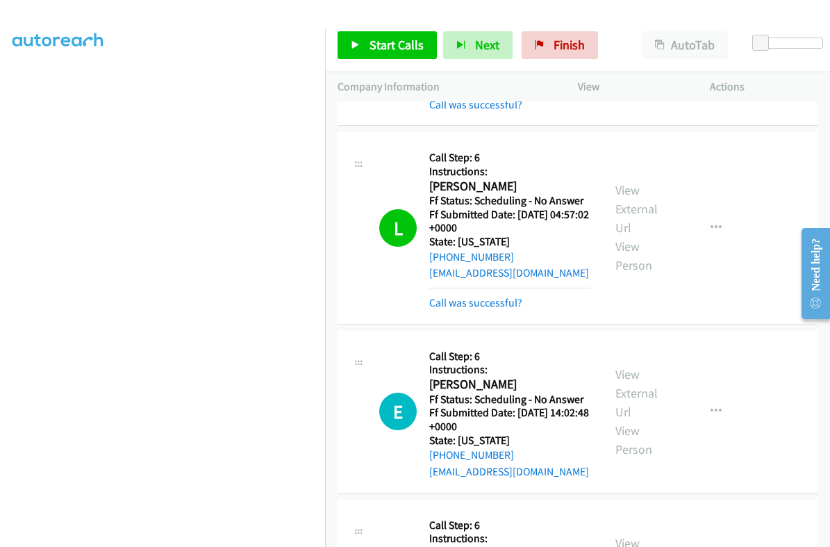
scroll to position [3646, 0]
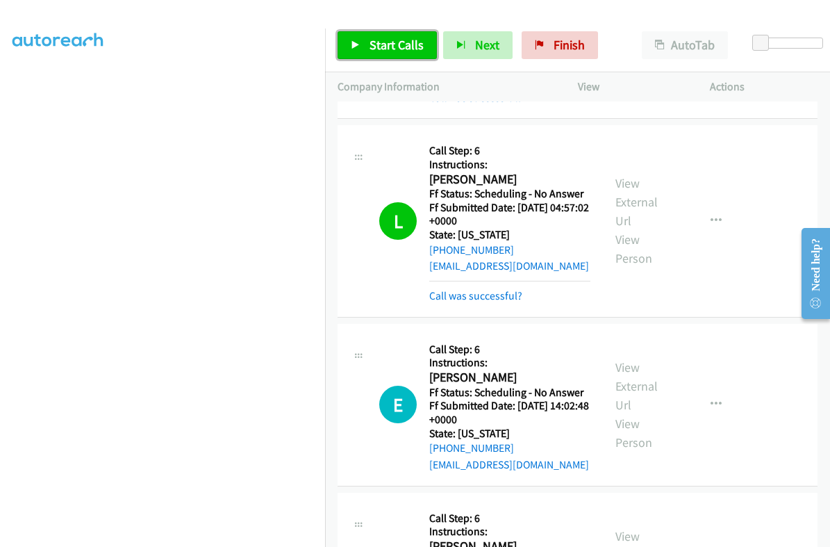
click at [403, 42] on span "Start Calls" at bounding box center [396, 45] width 54 height 16
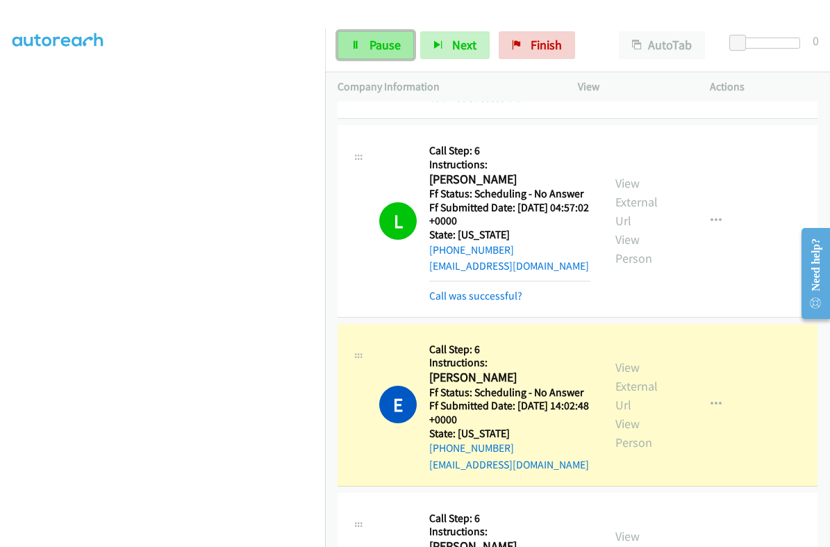
click at [374, 47] on span "Pause" at bounding box center [384, 45] width 31 height 16
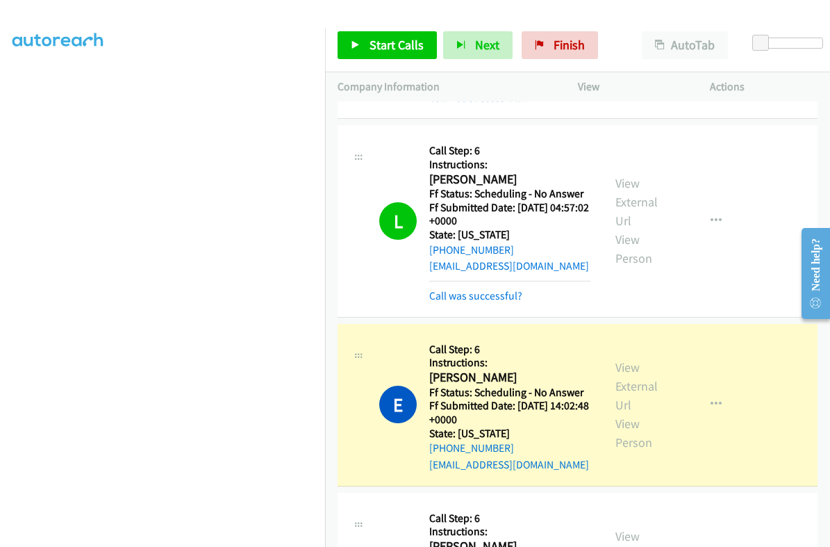
scroll to position [235, 0]
click at [618, 359] on link "View External Url" at bounding box center [636, 385] width 42 height 53
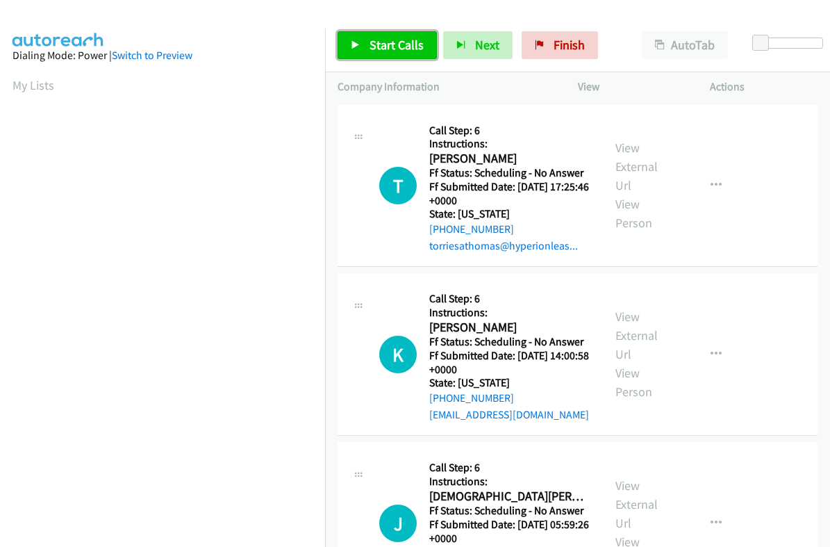
click at [381, 51] on span "Start Calls" at bounding box center [396, 45] width 54 height 16
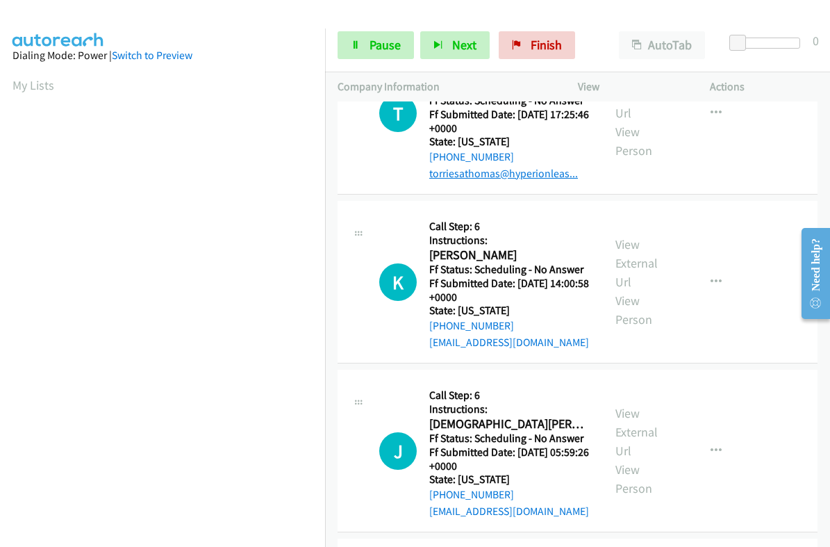
scroll to position [173, 0]
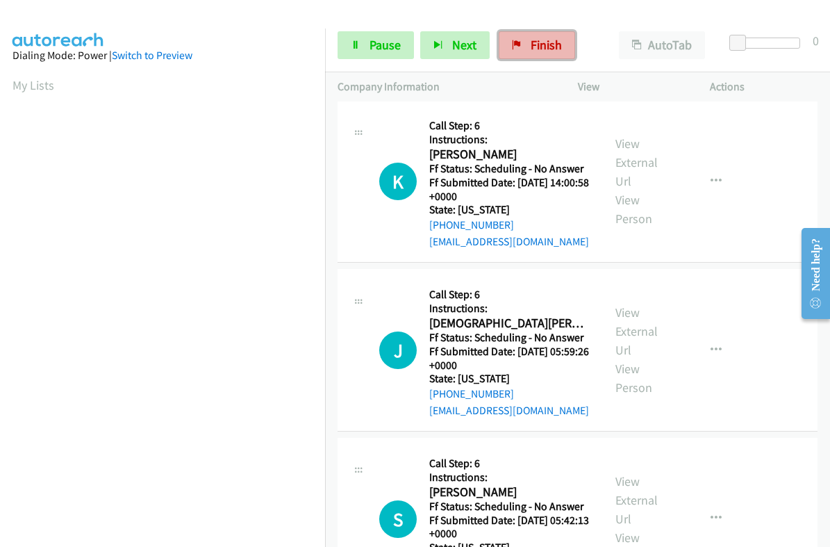
click at [550, 47] on span "Finish" at bounding box center [546, 45] width 31 height 16
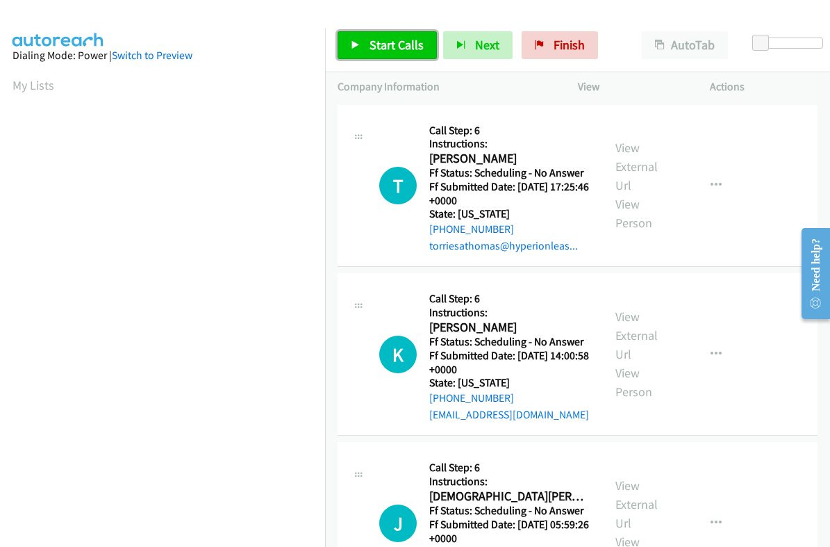
click at [403, 47] on span "Start Calls" at bounding box center [396, 45] width 54 height 16
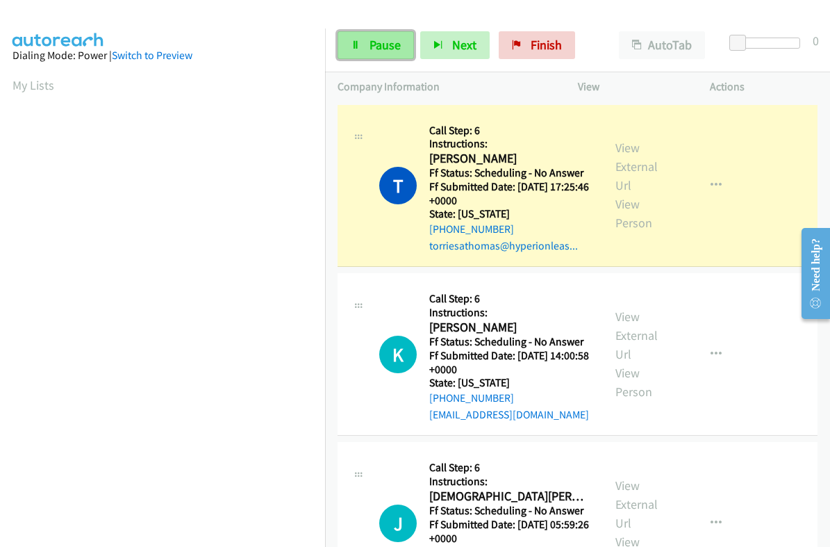
click at [383, 51] on span "Pause" at bounding box center [384, 45] width 31 height 16
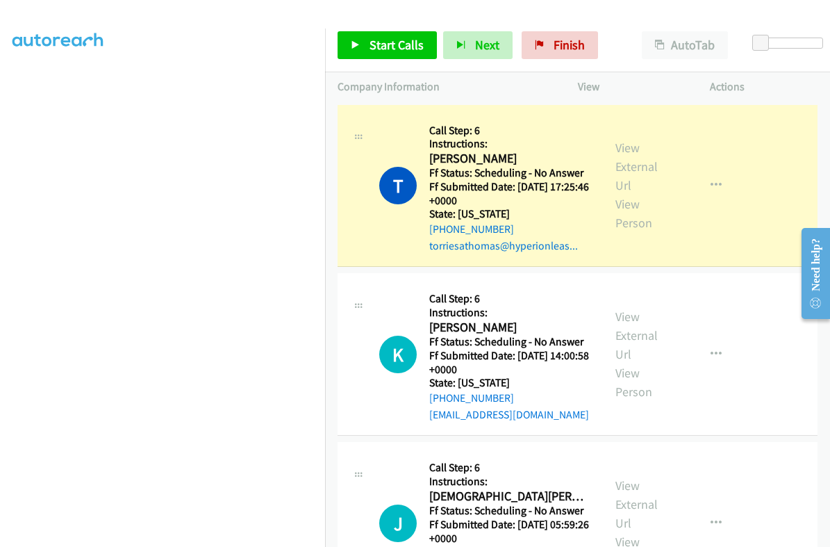
scroll to position [235, 0]
click at [624, 145] on link "View External Url" at bounding box center [636, 166] width 42 height 53
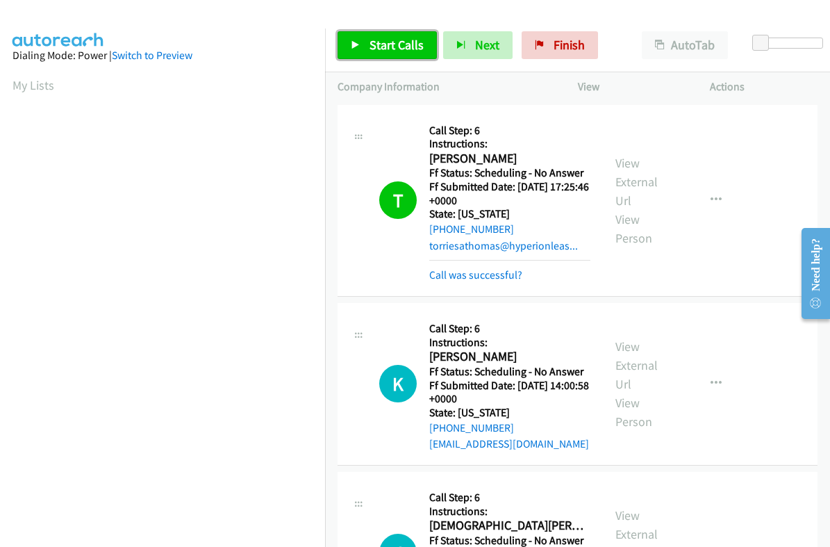
click at [380, 47] on span "Start Calls" at bounding box center [396, 45] width 54 height 16
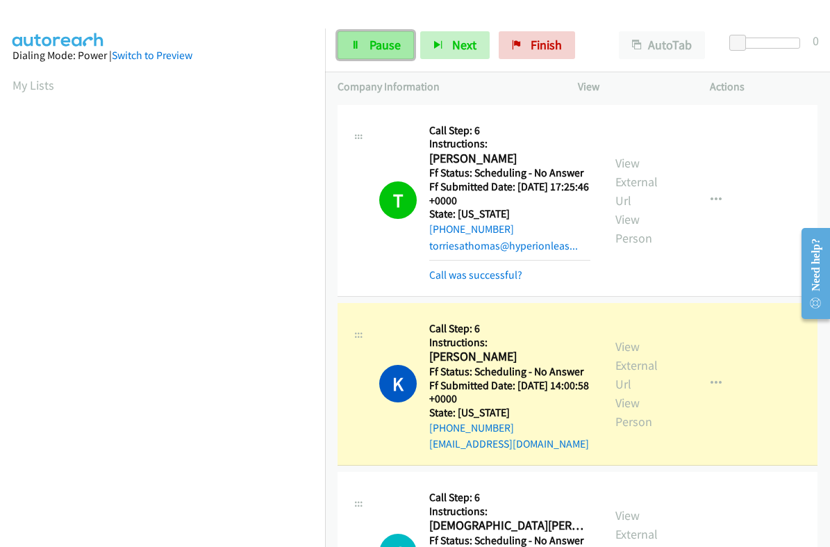
click at [380, 48] on span "Pause" at bounding box center [384, 45] width 31 height 16
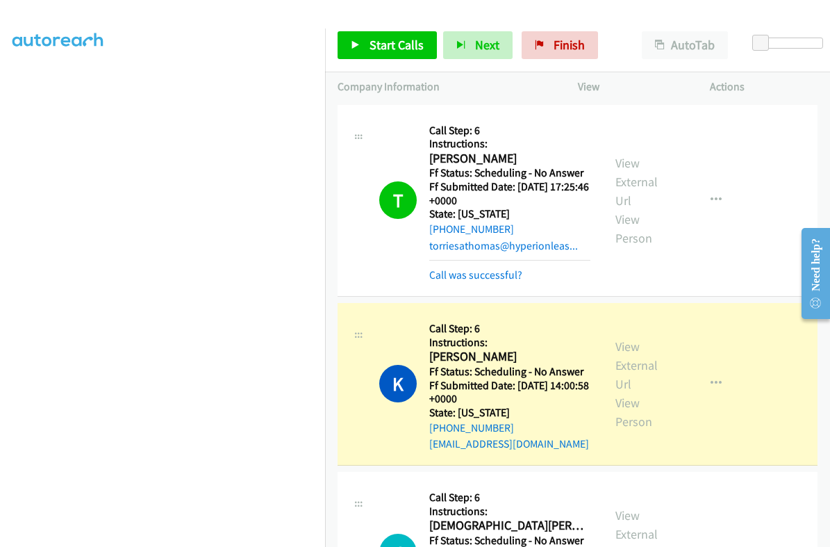
scroll to position [235, 0]
click at [626, 342] on link "View External Url" at bounding box center [636, 364] width 42 height 53
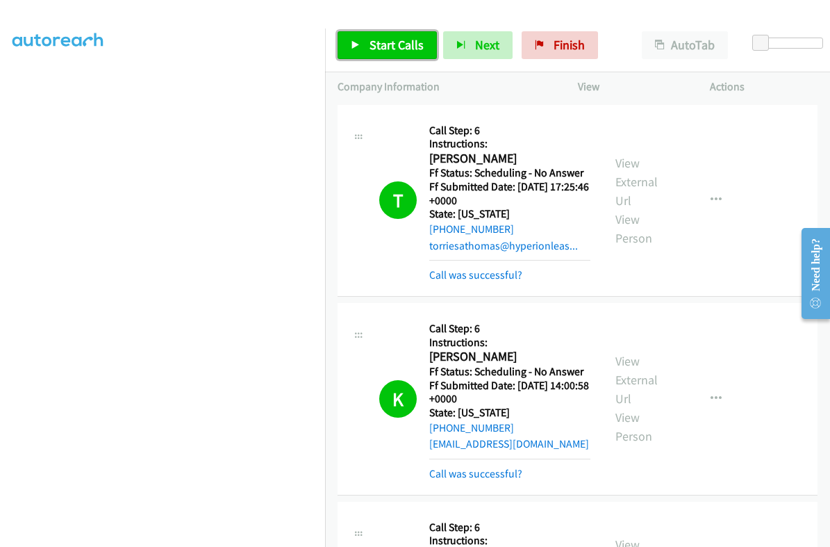
click at [382, 40] on span "Start Calls" at bounding box center [396, 45] width 54 height 16
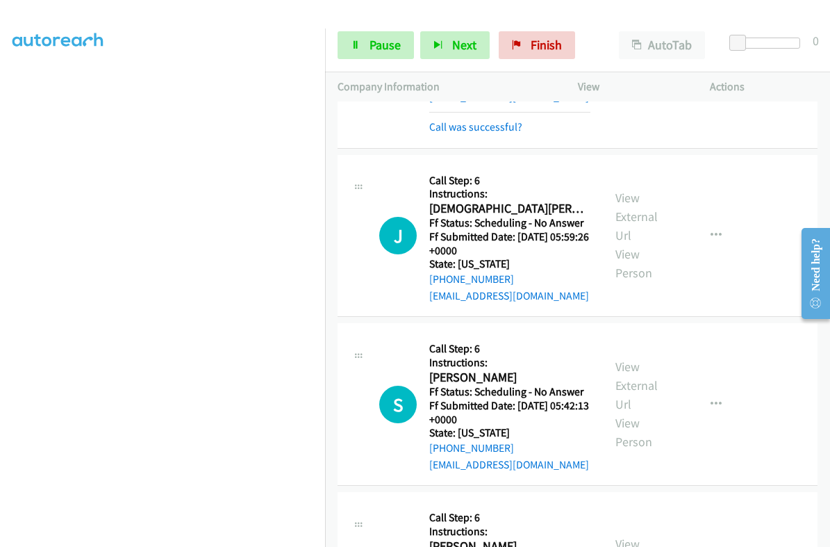
scroll to position [347, 0]
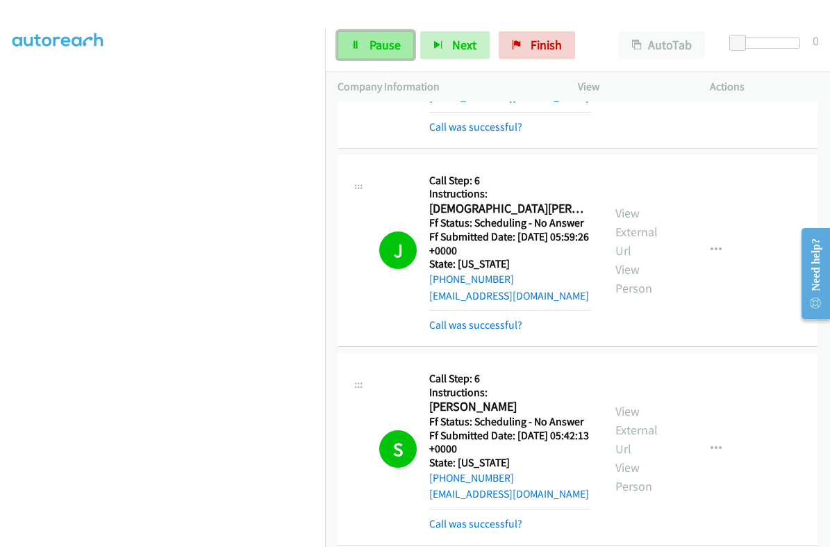
click at [380, 44] on span "Pause" at bounding box center [384, 45] width 31 height 16
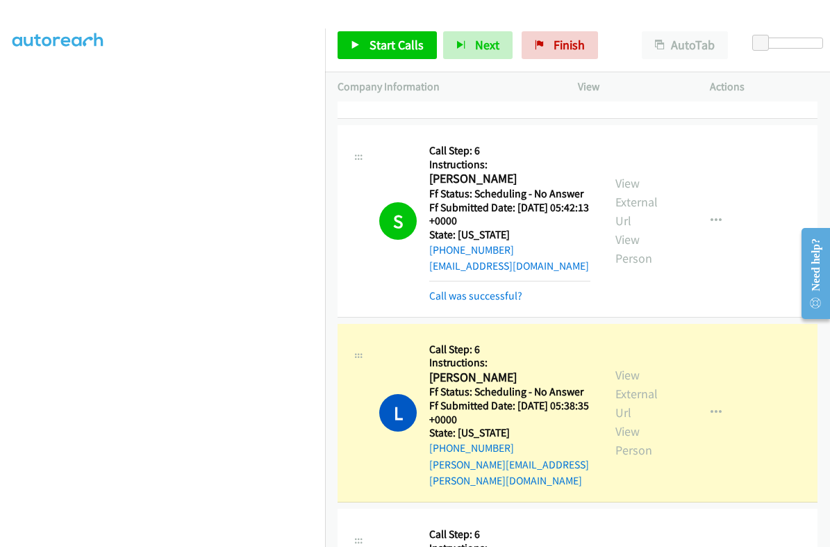
scroll to position [781, 0]
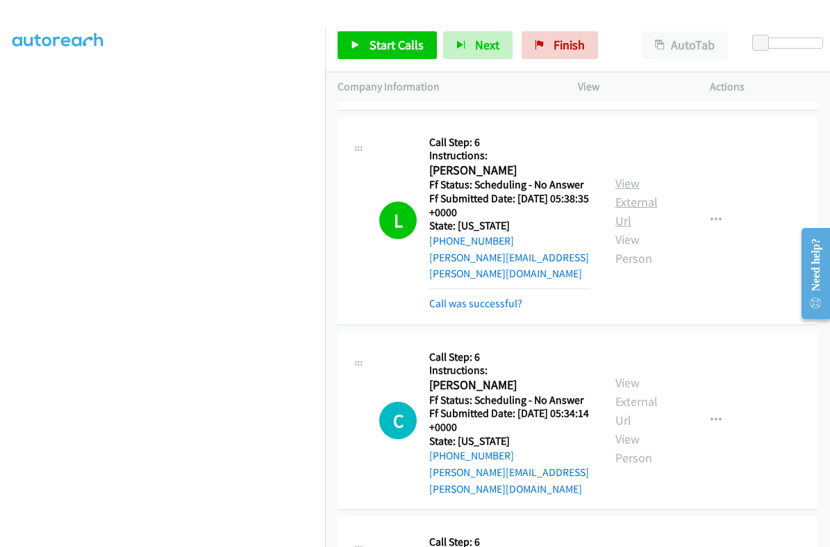
click at [624, 175] on link "View External Url" at bounding box center [636, 201] width 42 height 53
drag, startPoint x: 560, startPoint y: 35, endPoint x: 486, endPoint y: 56, distance: 76.5
click at [560, 35] on link "Finish" at bounding box center [560, 45] width 76 height 28
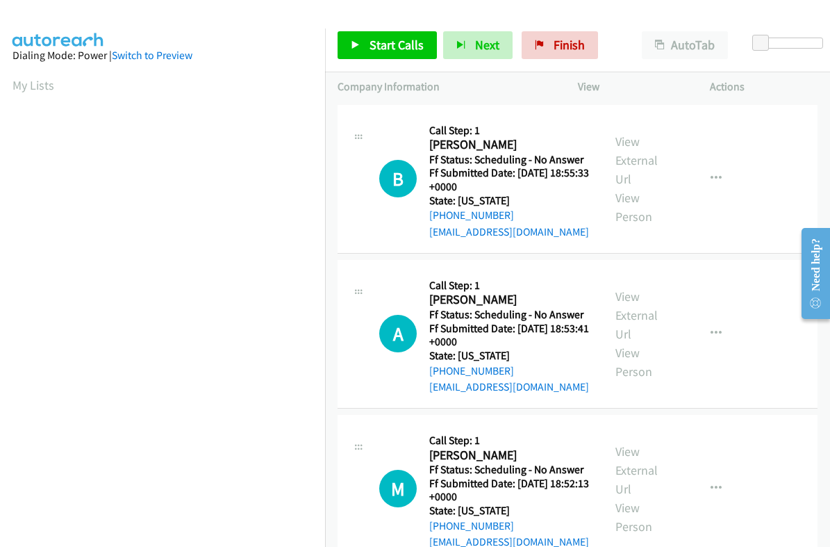
click at [389, 22] on div "Start Calls Pause Next Finish Paused AutoTab AutoTab 0" at bounding box center [577, 45] width 505 height 53
click at [403, 39] on span "Start Calls" at bounding box center [396, 45] width 54 height 16
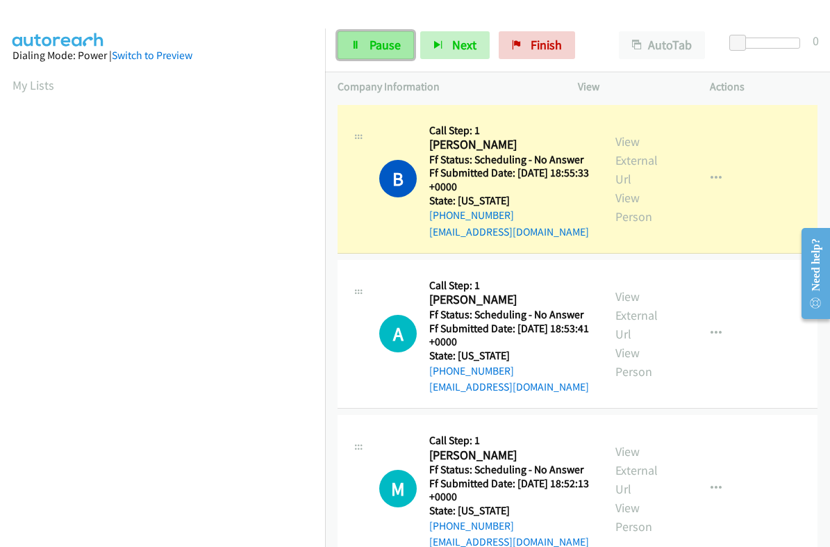
click at [389, 47] on span "Pause" at bounding box center [384, 45] width 31 height 16
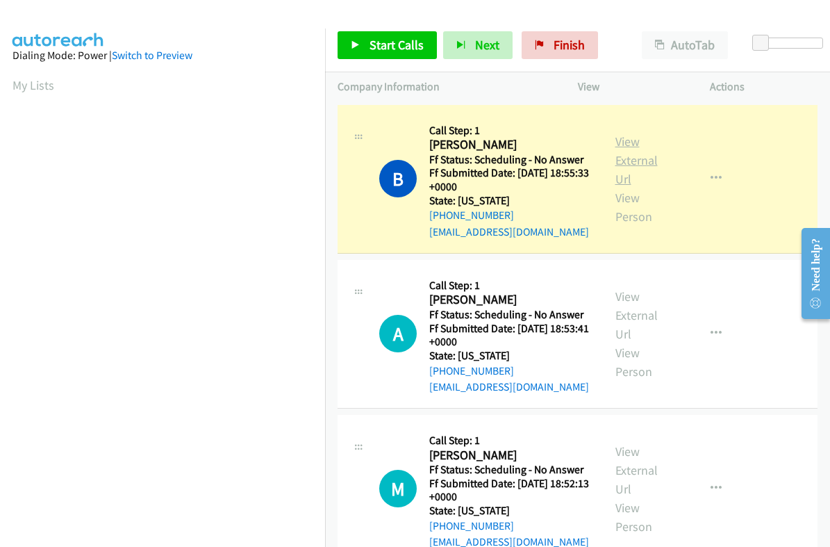
click at [615, 141] on link "View External Url" at bounding box center [636, 159] width 42 height 53
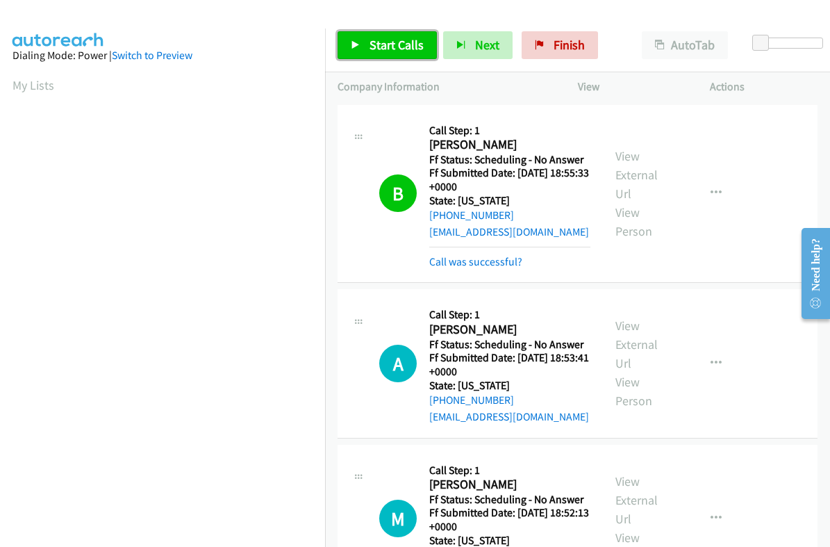
click at [396, 42] on span "Start Calls" at bounding box center [396, 45] width 54 height 16
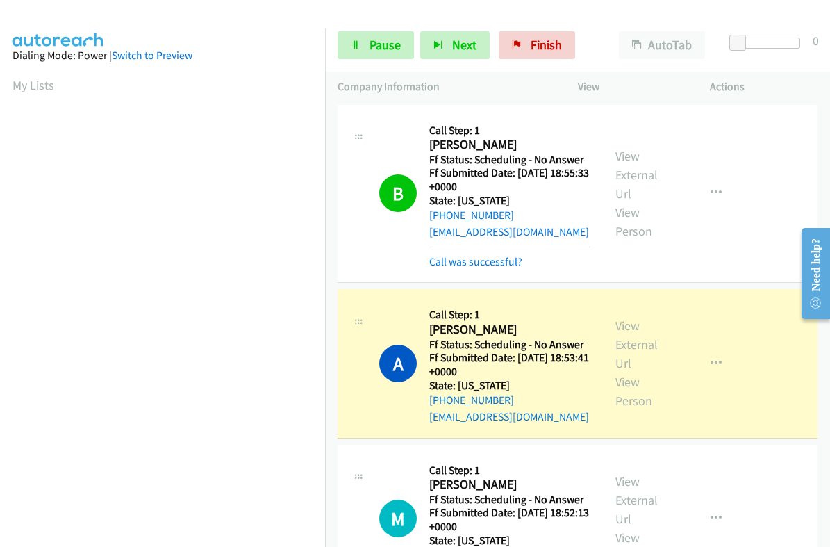
scroll to position [235, 0]
click at [615, 321] on link "View External Url" at bounding box center [636, 343] width 42 height 53
click at [387, 43] on span "Pause" at bounding box center [384, 45] width 31 height 16
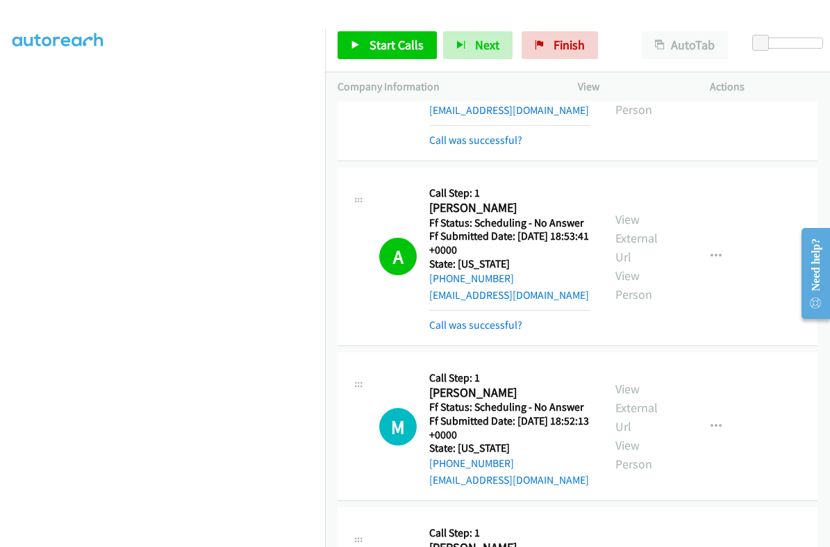
scroll to position [173, 0]
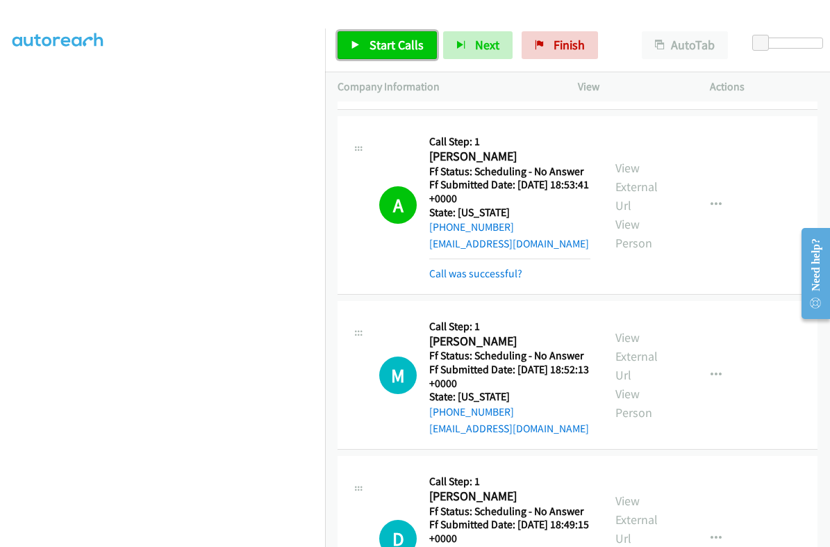
click at [391, 44] on span "Start Calls" at bounding box center [396, 45] width 54 height 16
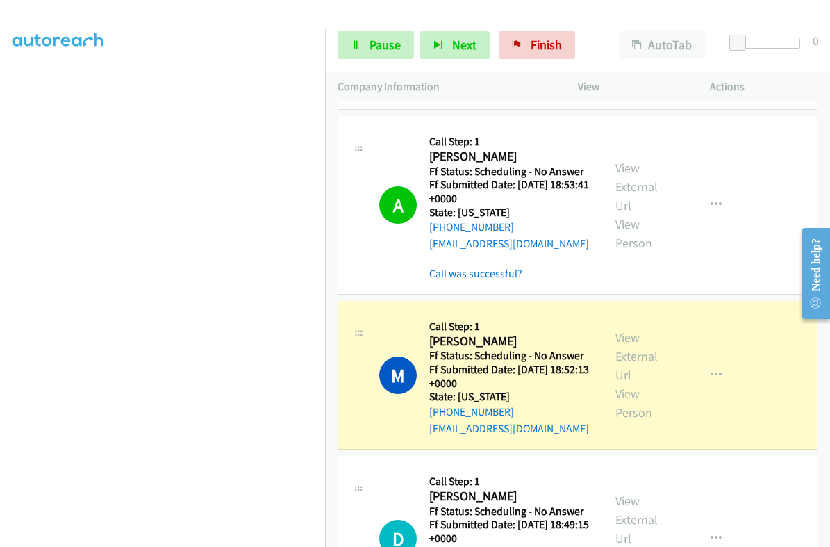
scroll to position [0, 0]
click at [378, 37] on span "Pause" at bounding box center [384, 45] width 31 height 16
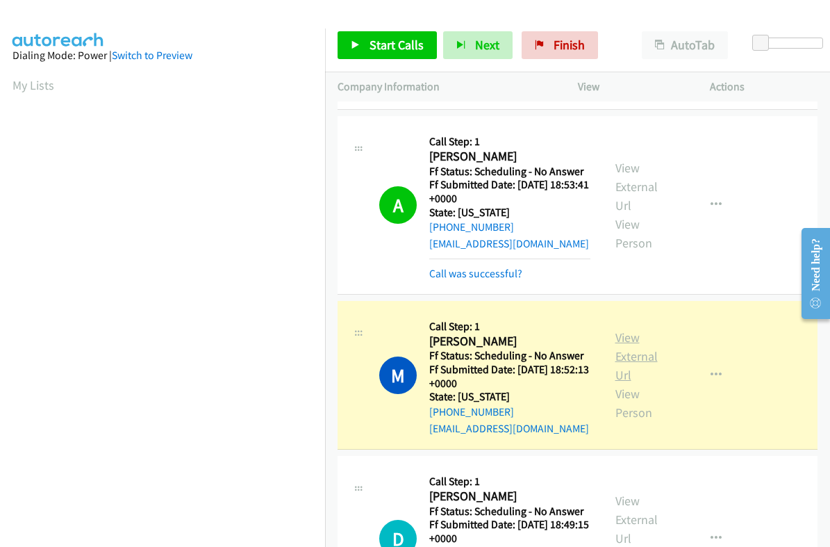
click at [619, 341] on link "View External Url" at bounding box center [636, 355] width 42 height 53
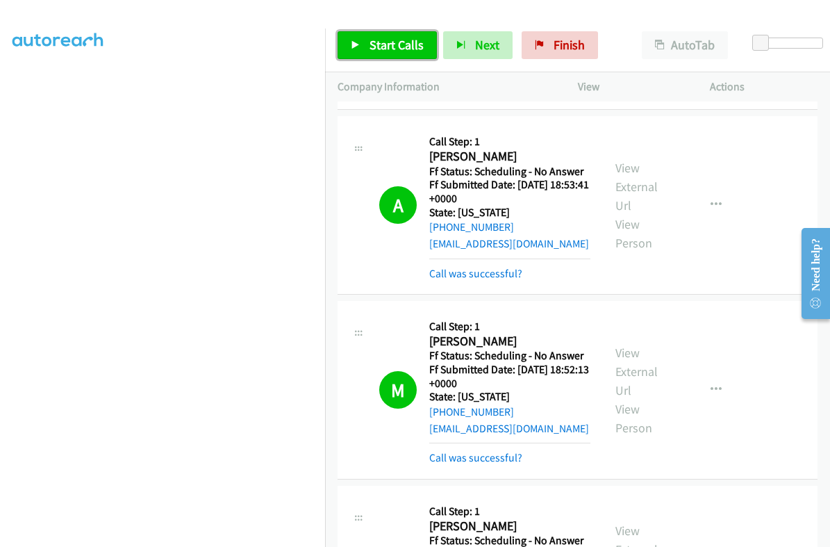
click at [403, 44] on span "Start Calls" at bounding box center [396, 45] width 54 height 16
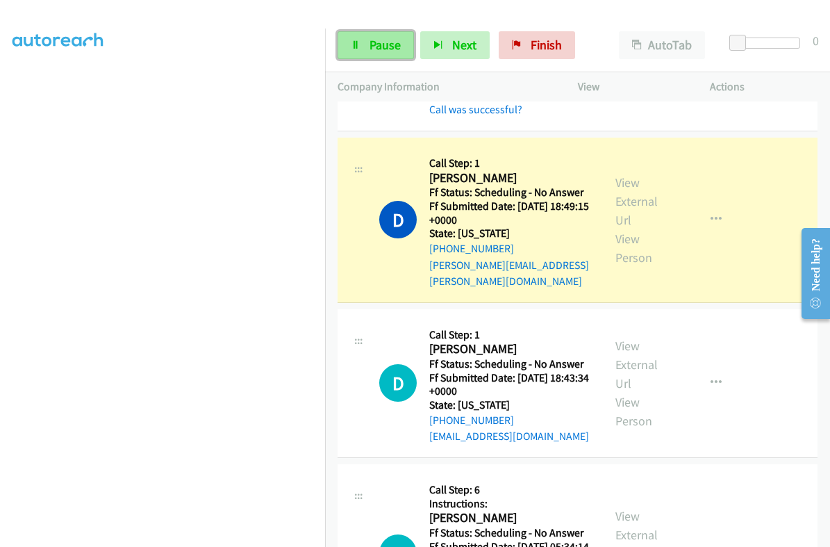
click at [382, 49] on span "Pause" at bounding box center [384, 45] width 31 height 16
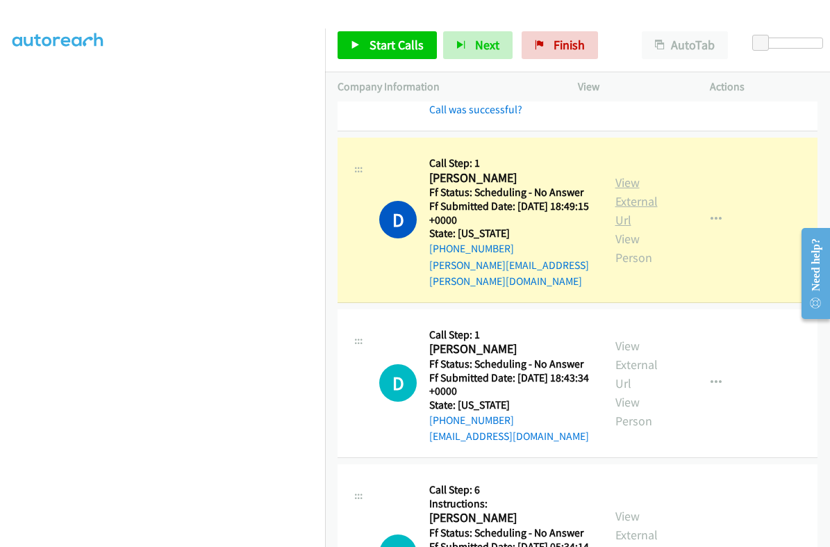
click at [625, 186] on link "View External Url" at bounding box center [636, 200] width 42 height 53
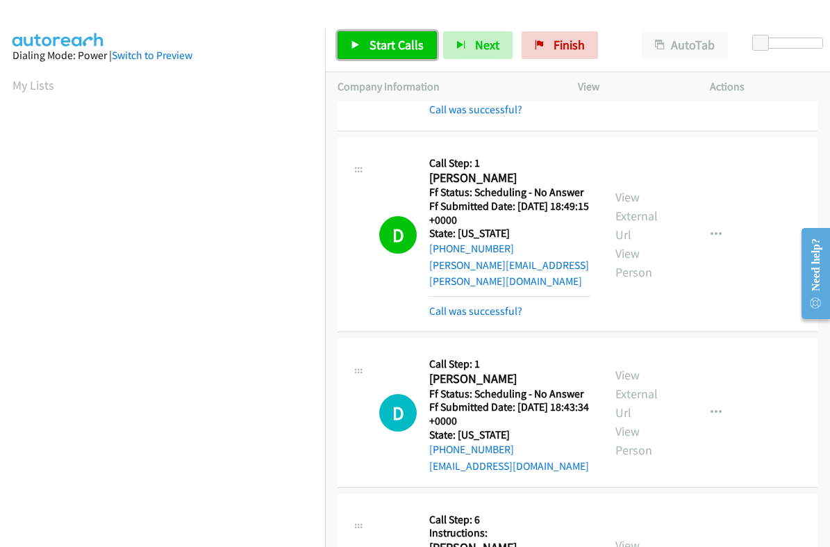
click at [390, 45] on span "Start Calls" at bounding box center [396, 45] width 54 height 16
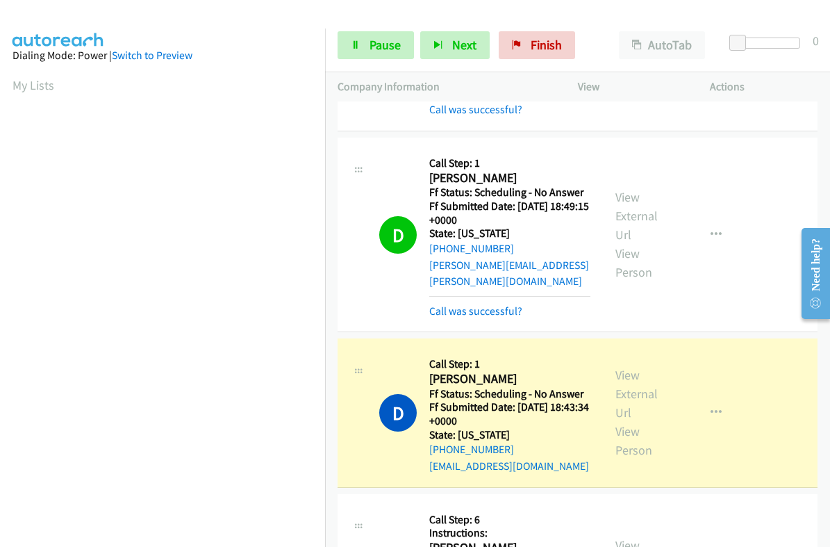
scroll to position [235, 0]
click at [367, 40] on link "Pause" at bounding box center [376, 45] width 76 height 28
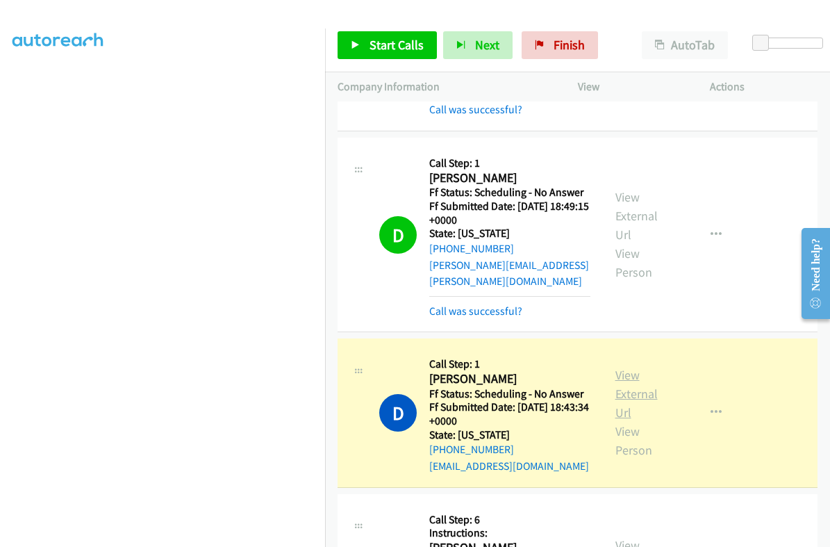
click at [622, 367] on link "View External Url" at bounding box center [636, 393] width 42 height 53
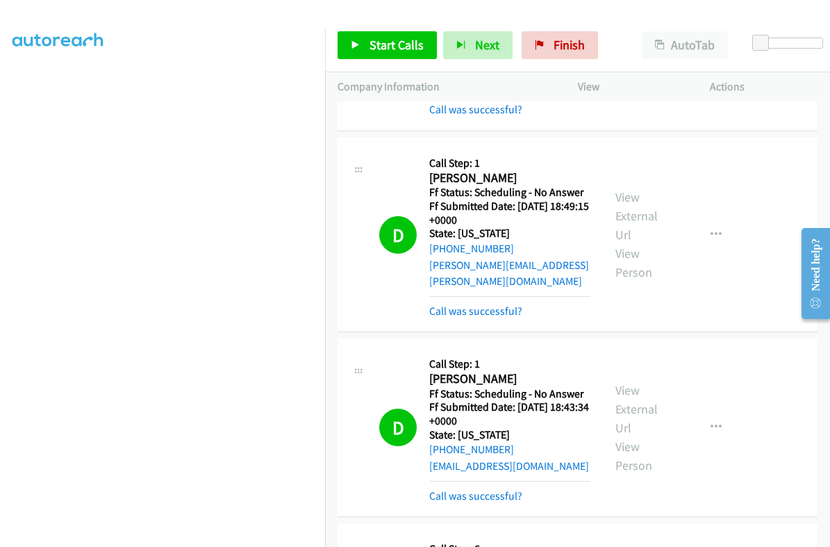
click at [381, 60] on div "Start Calls Pause Next Finish Call Completed AutoTab AutoTab 0" at bounding box center [577, 45] width 505 height 53
click at [381, 47] on span "Start Calls" at bounding box center [396, 45] width 54 height 16
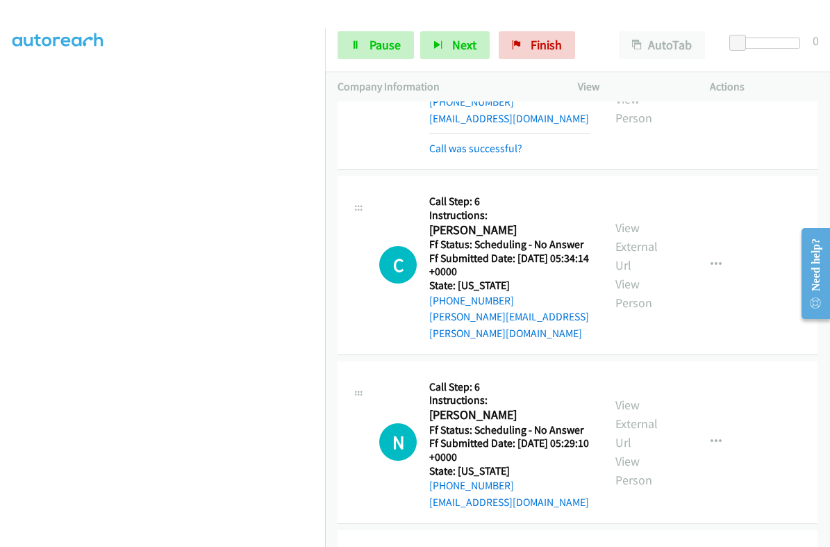
scroll to position [781, 0]
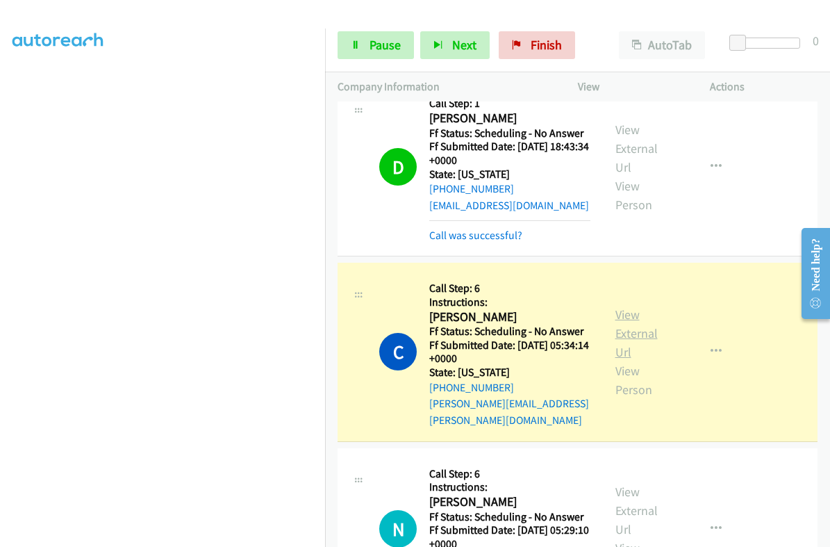
click at [627, 306] on link "View External Url" at bounding box center [636, 332] width 42 height 53
click at [355, 51] on link "Pause" at bounding box center [376, 45] width 76 height 28
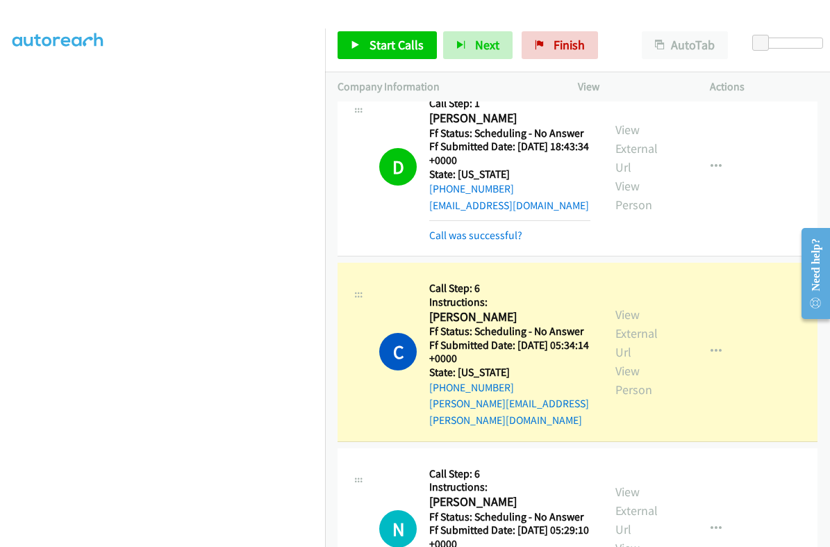
scroll to position [235, 0]
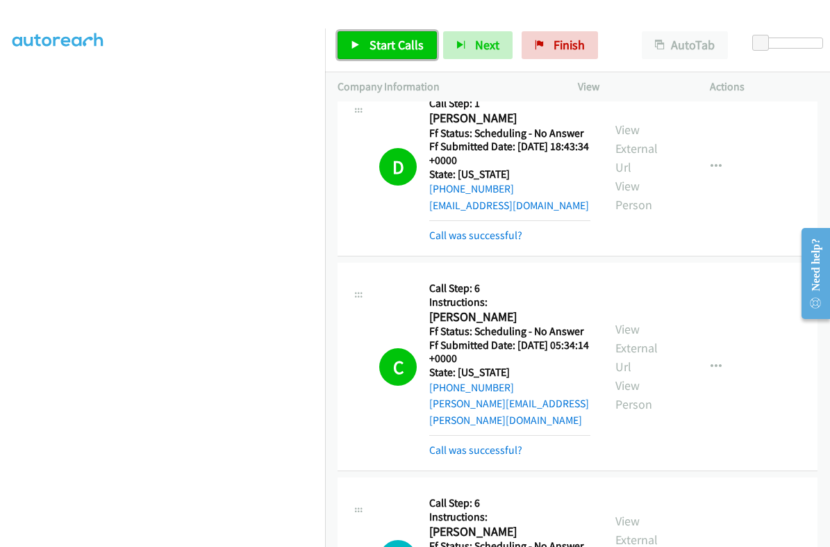
click at [396, 52] on span "Start Calls" at bounding box center [396, 45] width 54 height 16
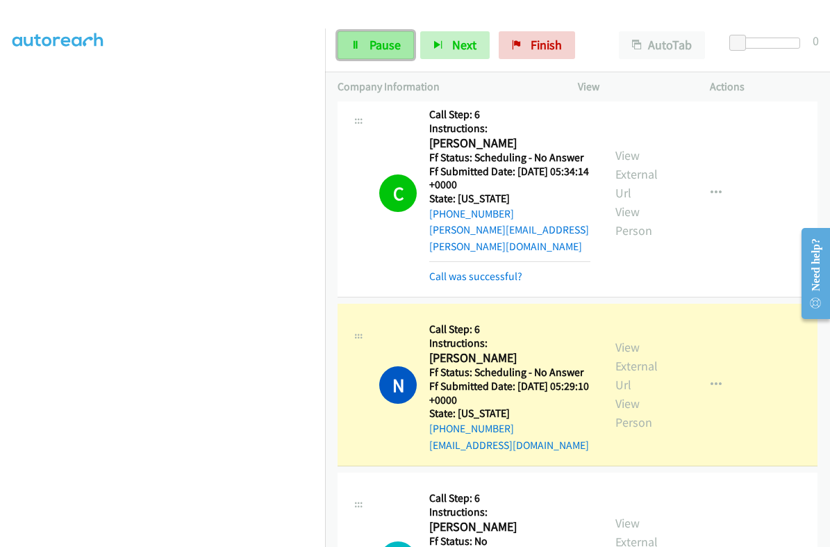
click at [383, 38] on span "Pause" at bounding box center [384, 45] width 31 height 16
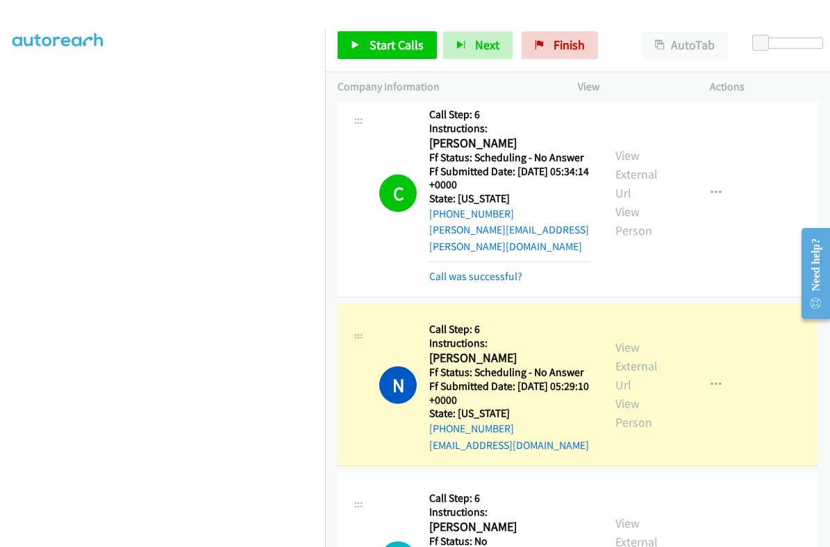
click at [615, 338] on div "View External Url View Person" at bounding box center [644, 385] width 58 height 94
click at [625, 339] on link "View External Url" at bounding box center [636, 365] width 42 height 53
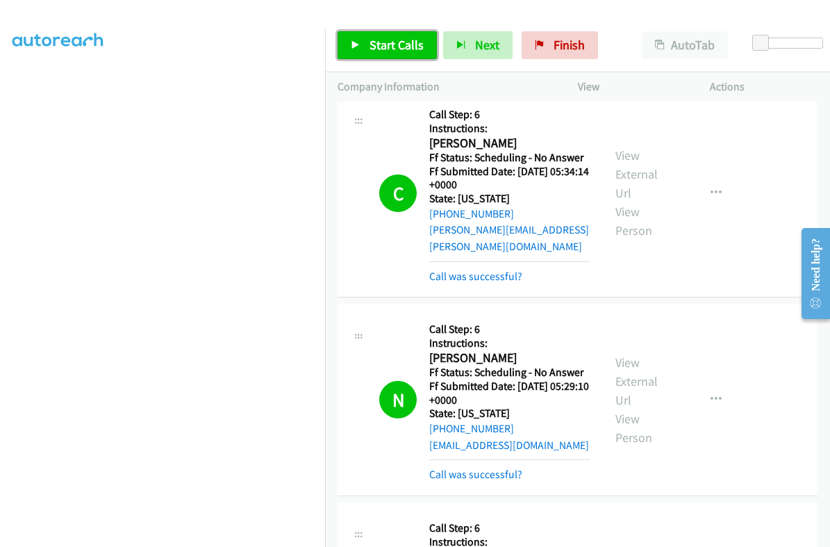
click at [361, 53] on link "Start Calls" at bounding box center [387, 45] width 99 height 28
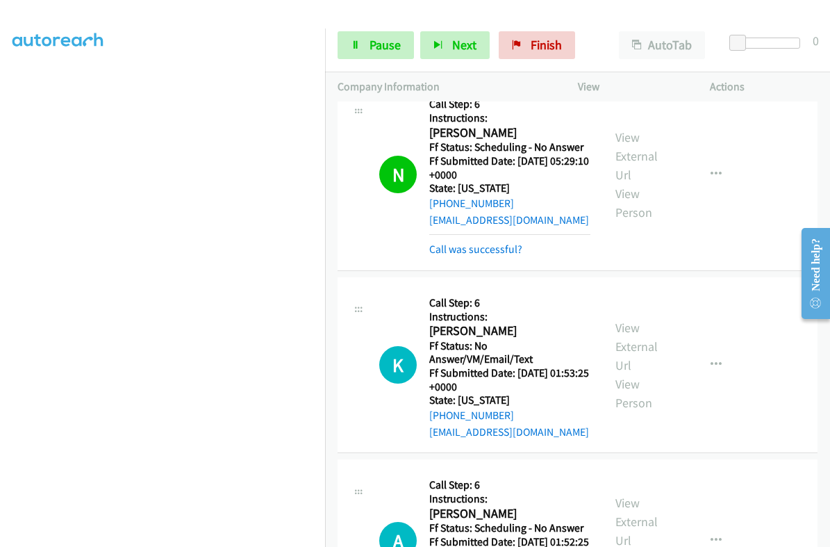
scroll to position [1215, 0]
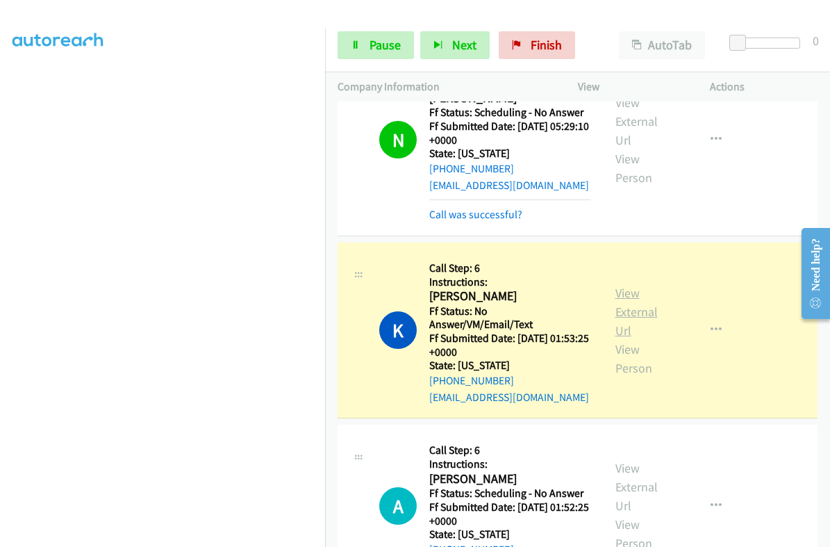
click at [622, 285] on link "View External Url" at bounding box center [636, 311] width 42 height 53
click at [392, 36] on link "Pause" at bounding box center [376, 45] width 76 height 28
